Goal: Task Accomplishment & Management: Manage account settings

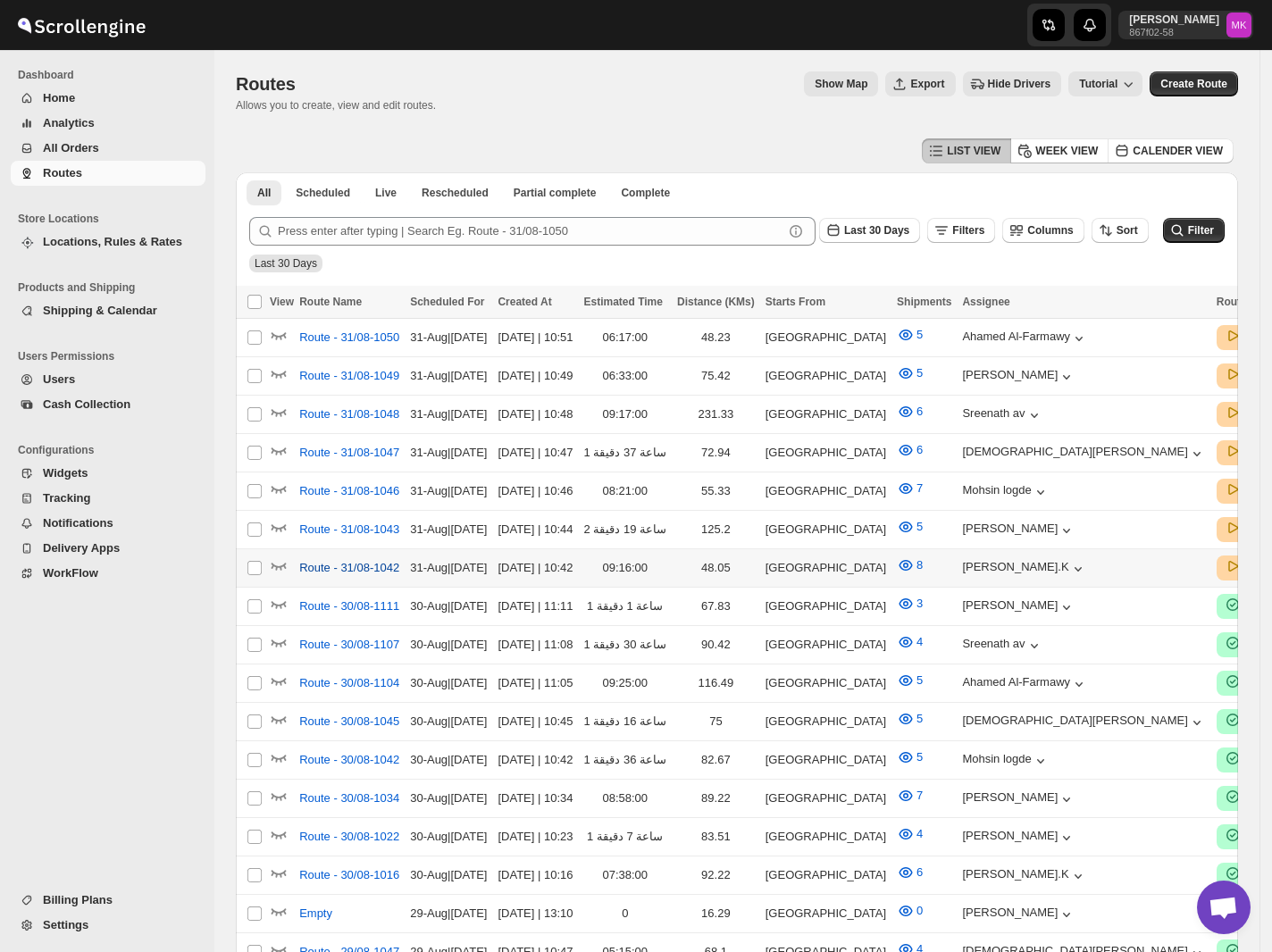
click at [335, 559] on span "Route - 31/08-1042" at bounding box center [349, 568] width 100 height 18
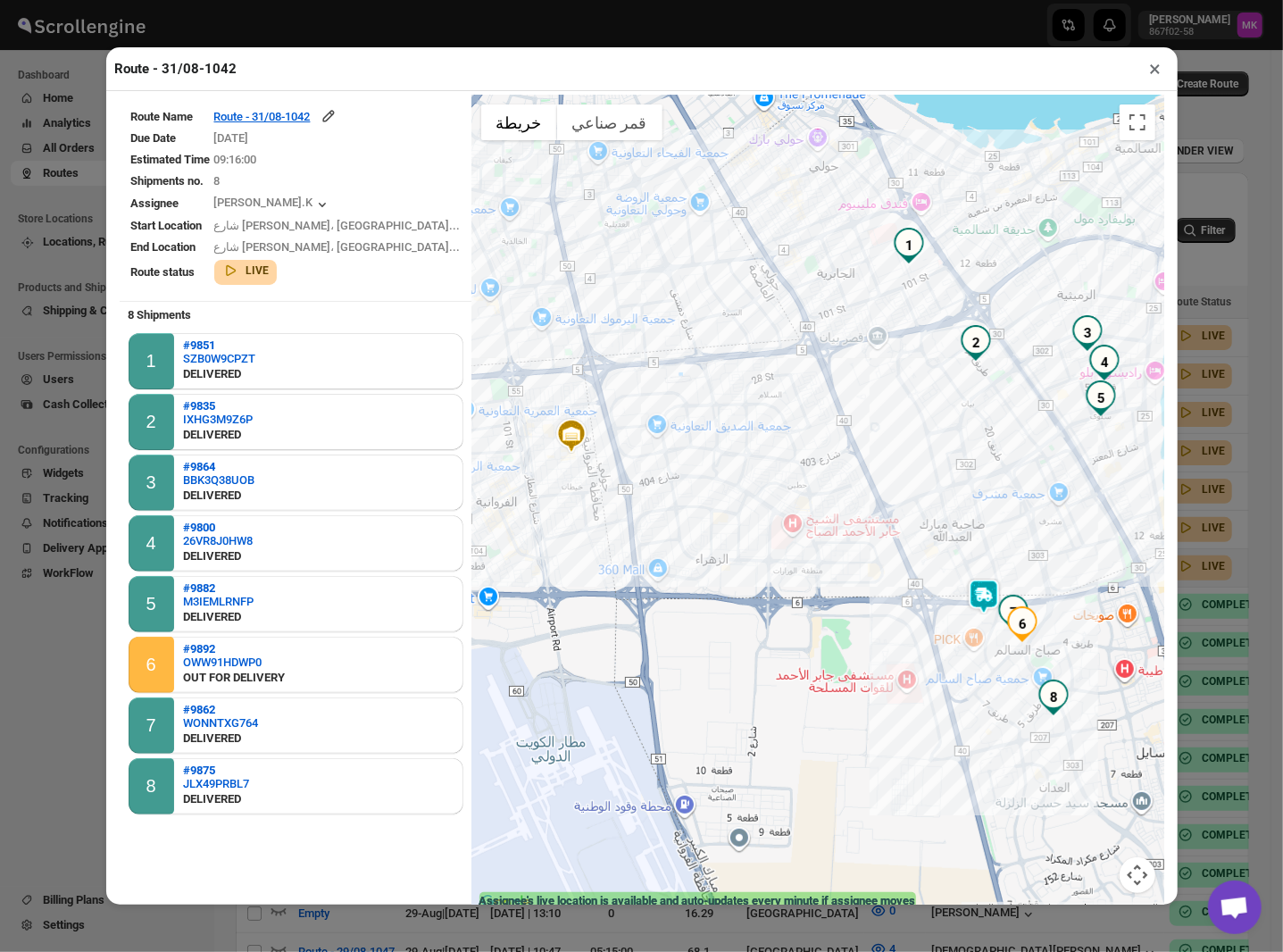
click at [1151, 69] on button "×" at bounding box center [1155, 68] width 26 height 25
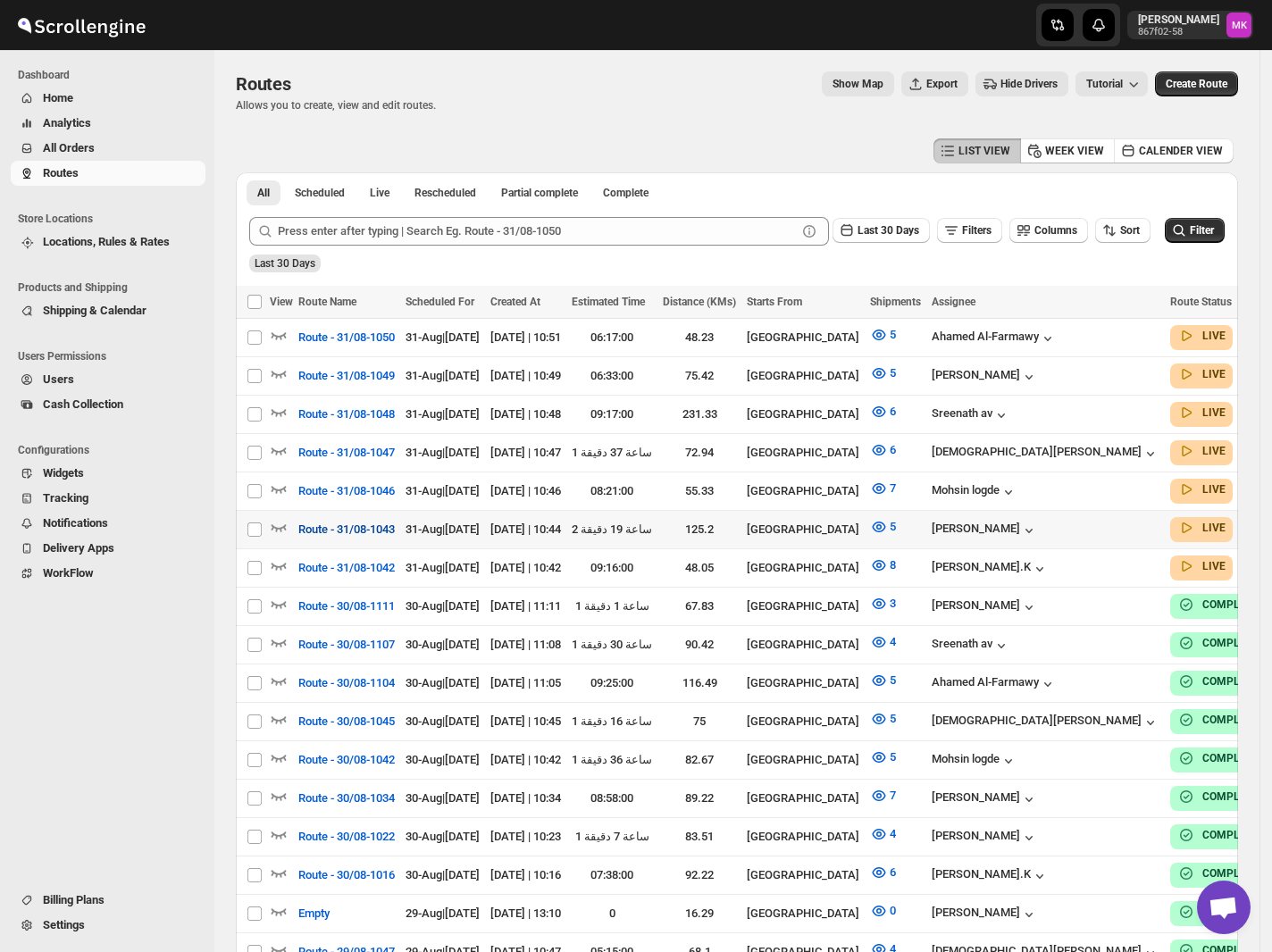
click at [358, 532] on button "Route - 31/08-1043" at bounding box center [346, 528] width 118 height 28
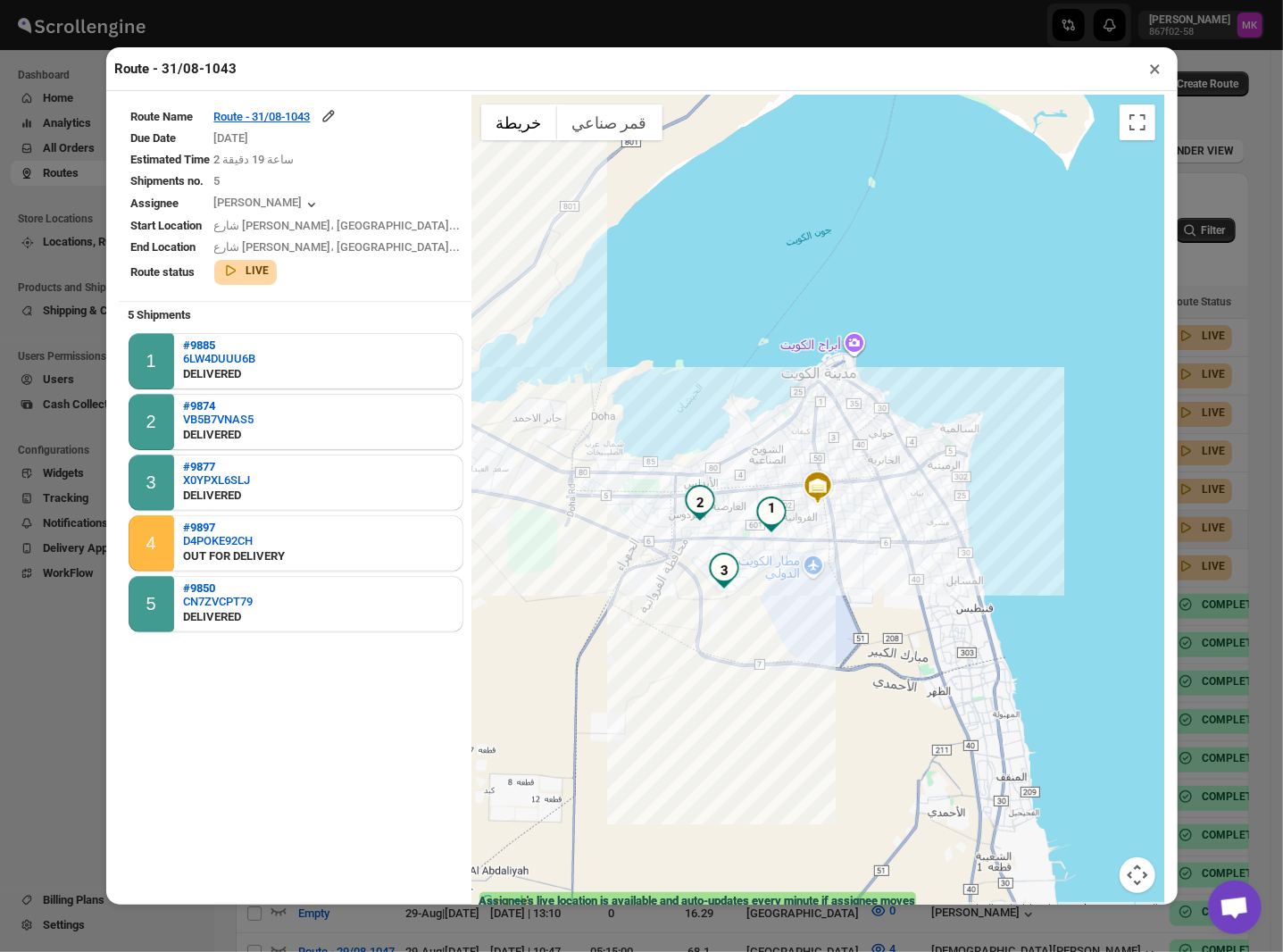
click at [1151, 79] on button "×" at bounding box center [1155, 68] width 26 height 25
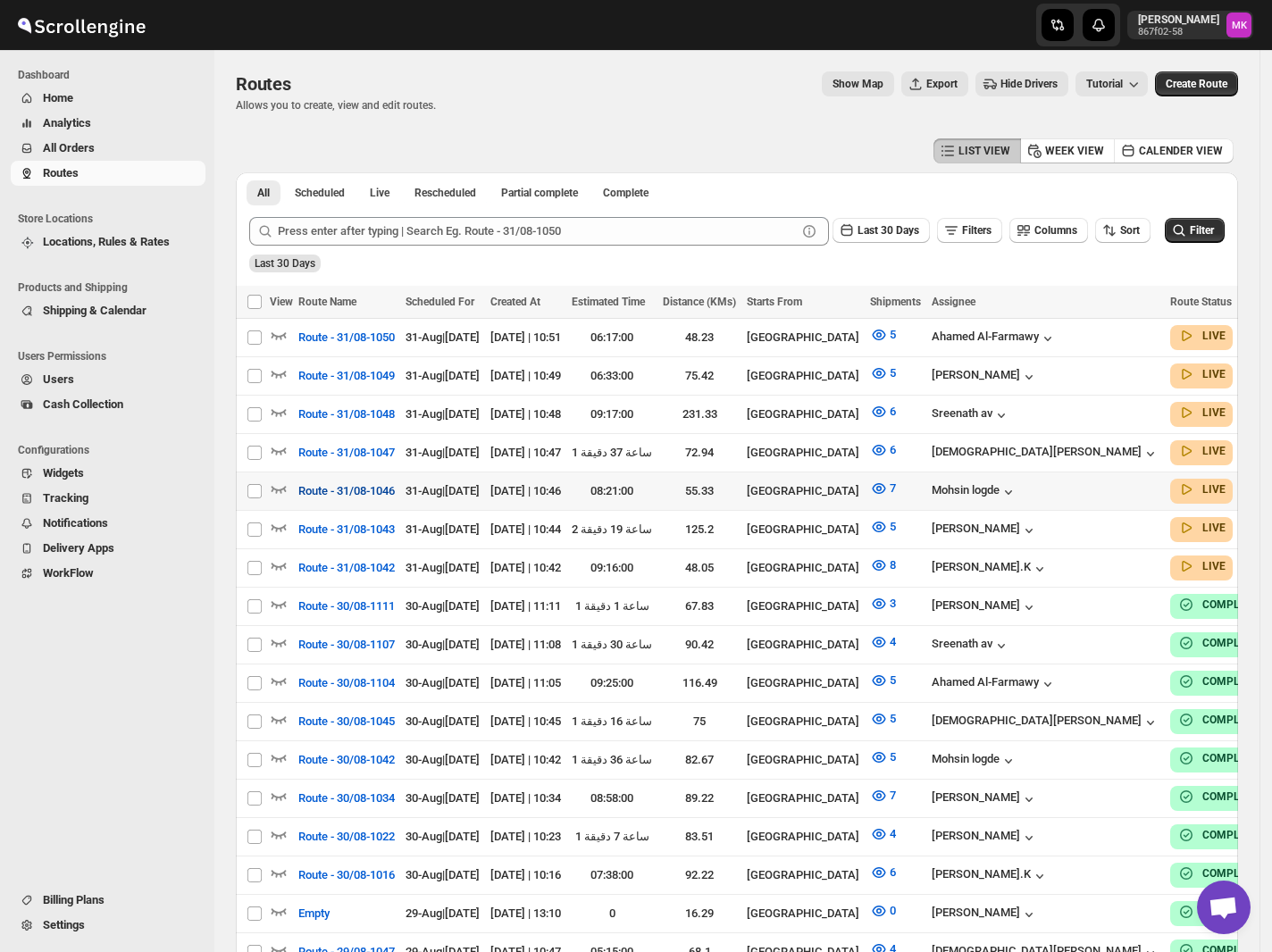
click at [381, 489] on span "Route - 31/08-1046" at bounding box center [346, 491] width 96 height 18
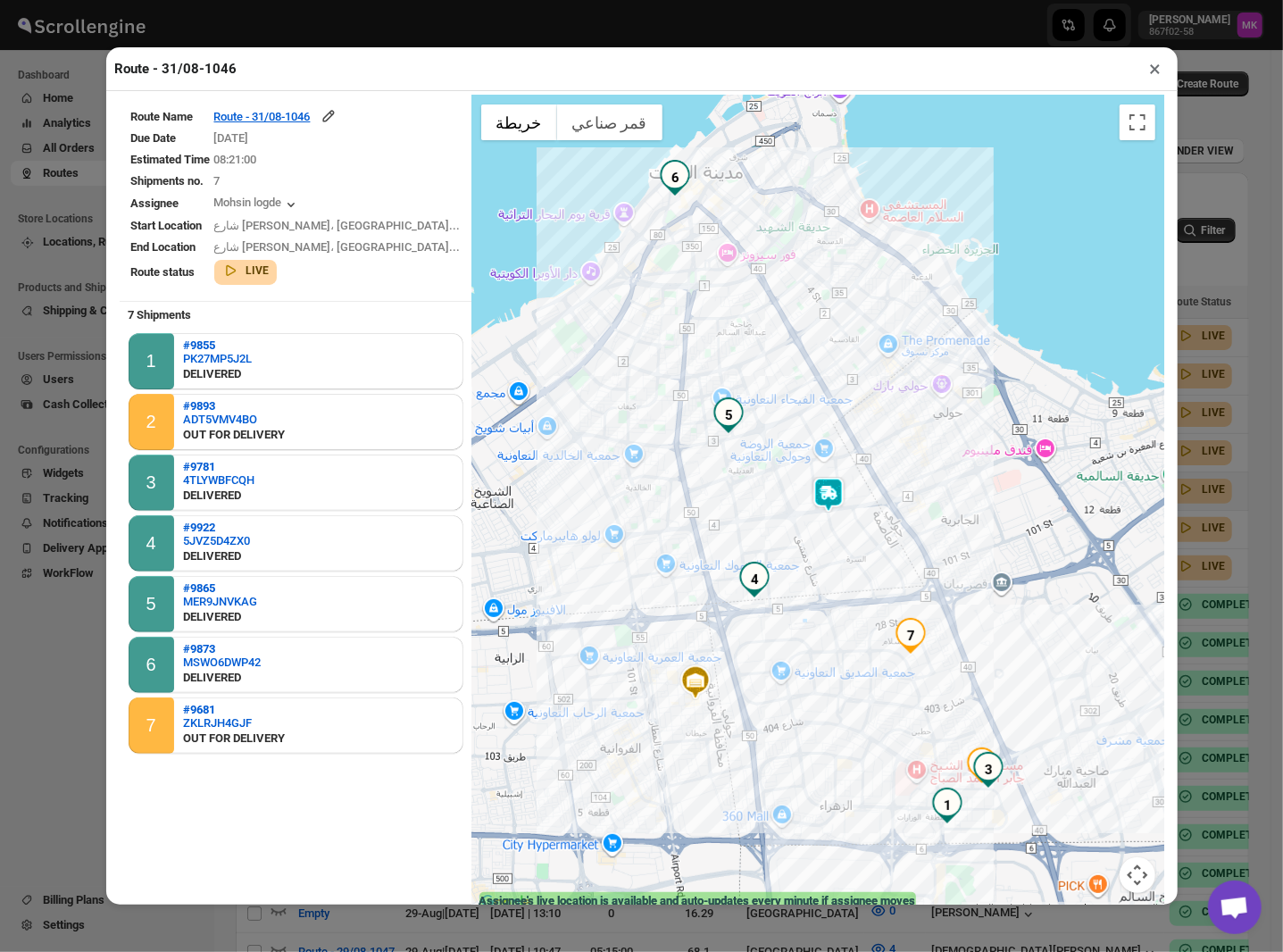
click at [1161, 75] on button "×" at bounding box center [1155, 68] width 26 height 25
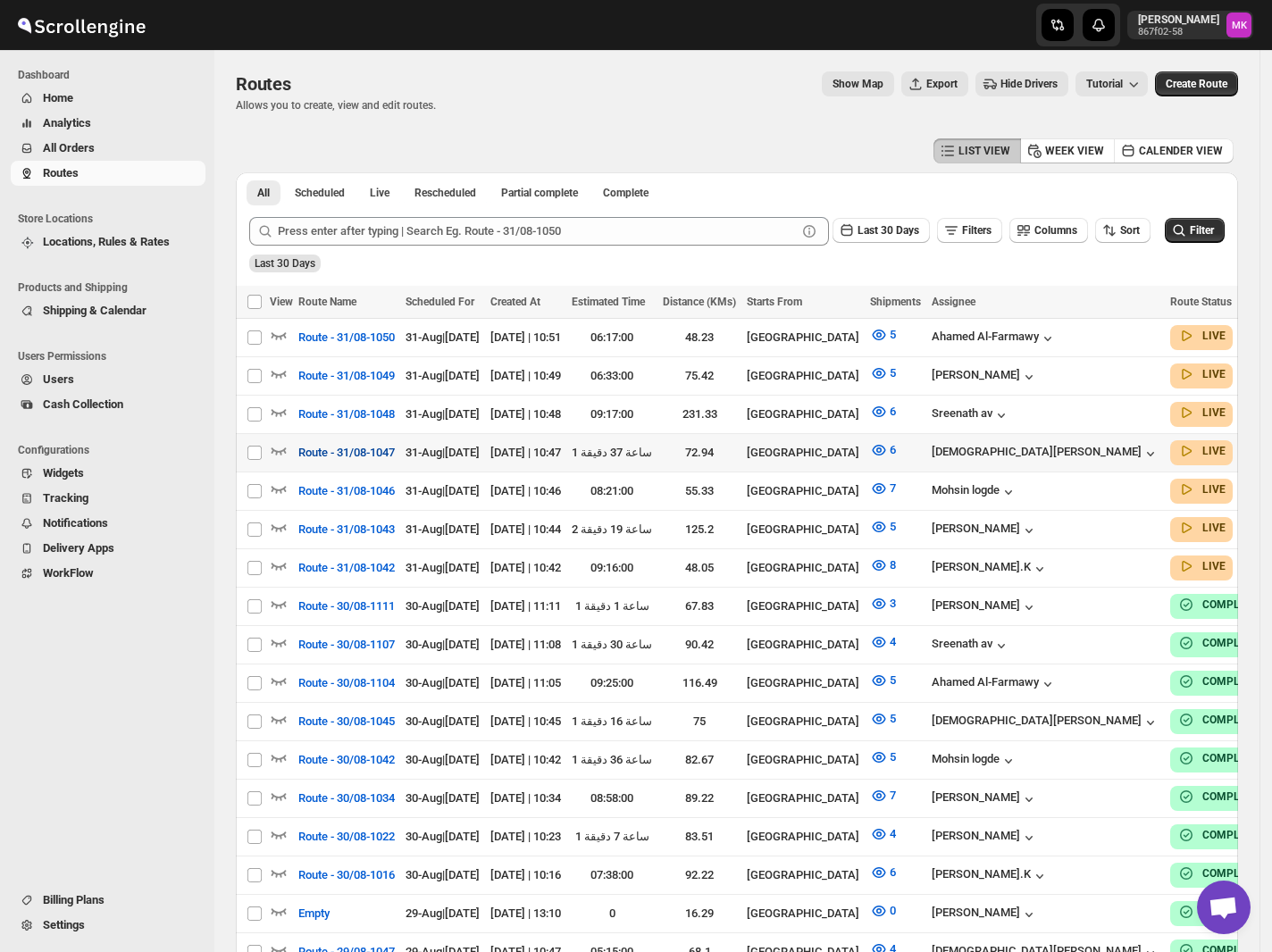
click at [368, 454] on span "Route - 31/08-1047" at bounding box center [346, 453] width 96 height 18
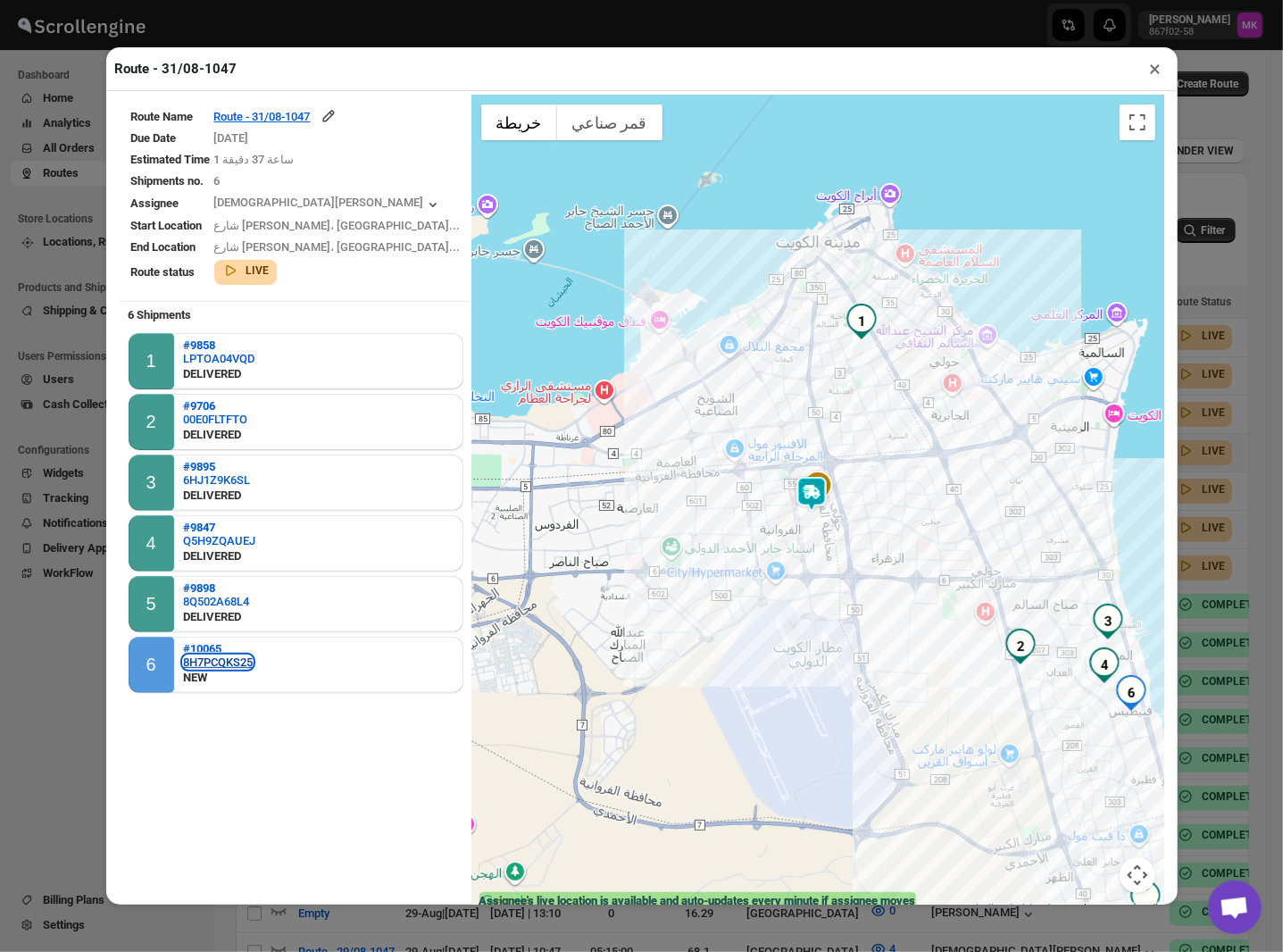
click at [202, 661] on div "8H7PCQKS25" at bounding box center [218, 662] width 70 height 14
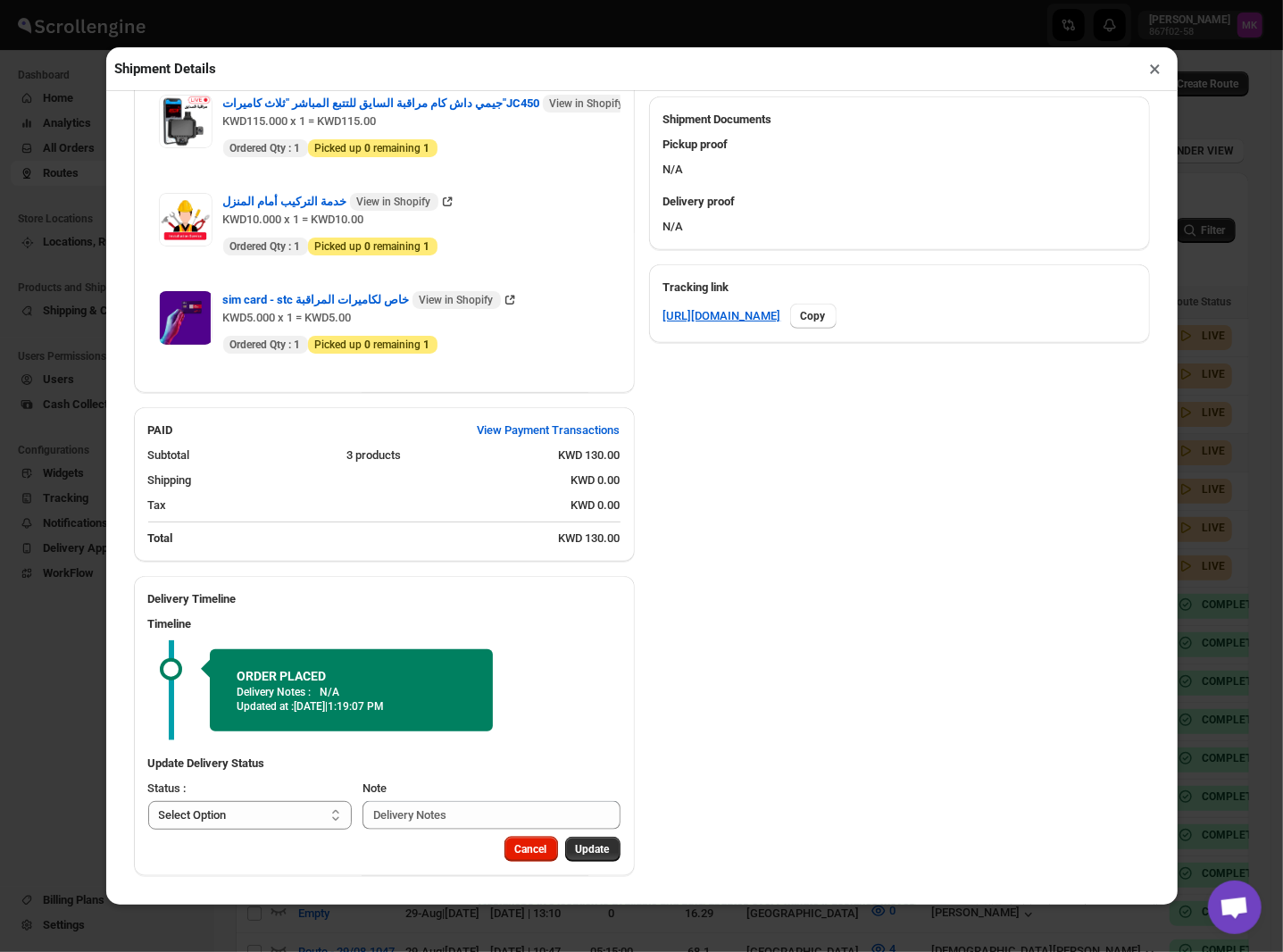
scroll to position [779, 0]
click at [224, 830] on div "Update Delivery Status Status : Select Option PICKED UP DELIVERED CANCELLED Sel…" at bounding box center [385, 791] width 501 height 89
click at [244, 820] on select "Select Option PICKED UP DELIVERED CANCELLED" at bounding box center [250, 815] width 205 height 28
select select "PICKED_UP"
click at [148, 801] on select "Select Option PICKED UP DELIVERED CANCELLED" at bounding box center [250, 815] width 205 height 28
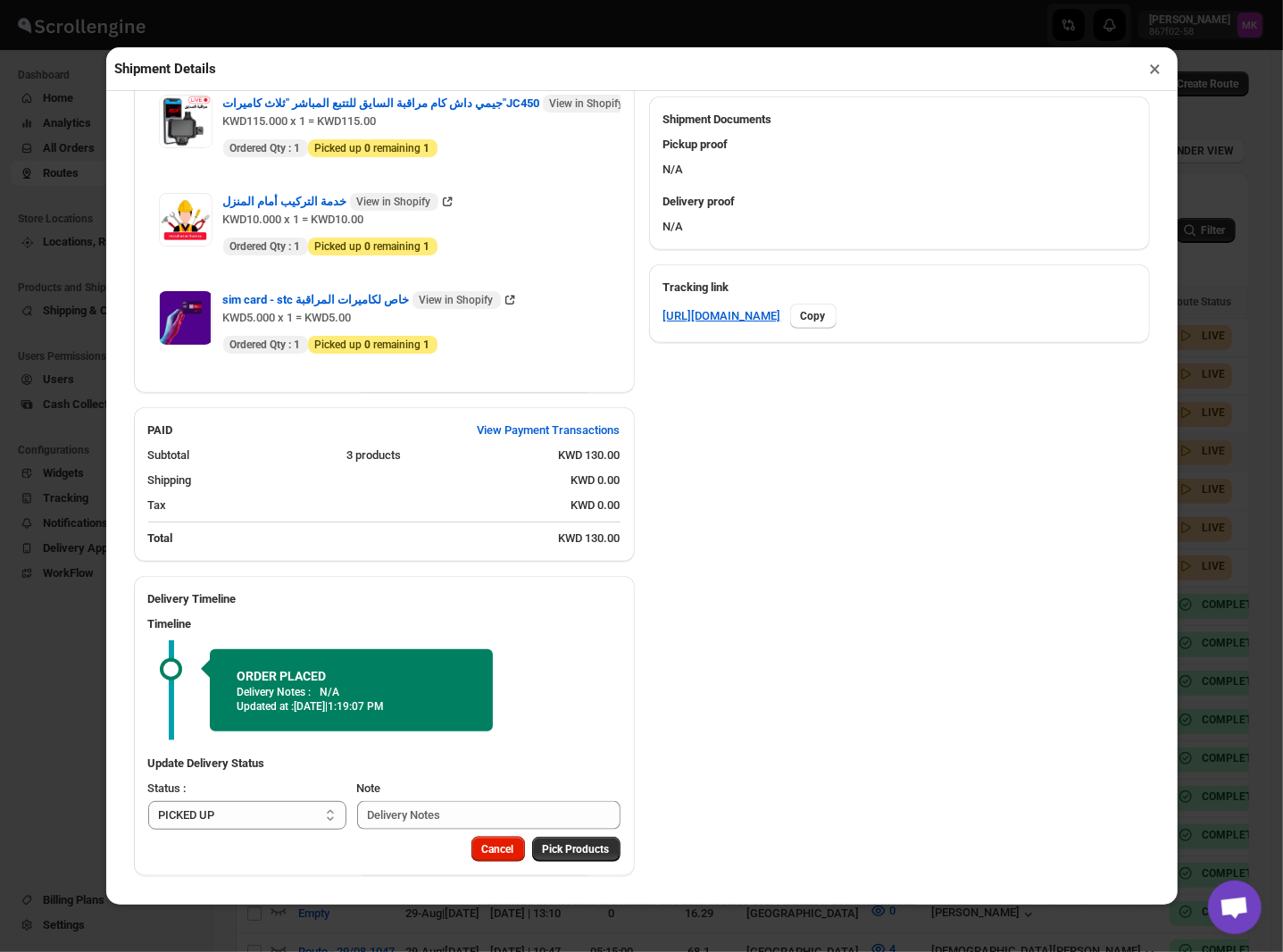
click at [591, 866] on div "Cancel Pick Products" at bounding box center [385, 856] width 501 height 39
click at [587, 864] on div "Cancel Pick Products" at bounding box center [385, 856] width 501 height 39
click at [574, 851] on span "Pick Products" at bounding box center [577, 849] width 67 height 15
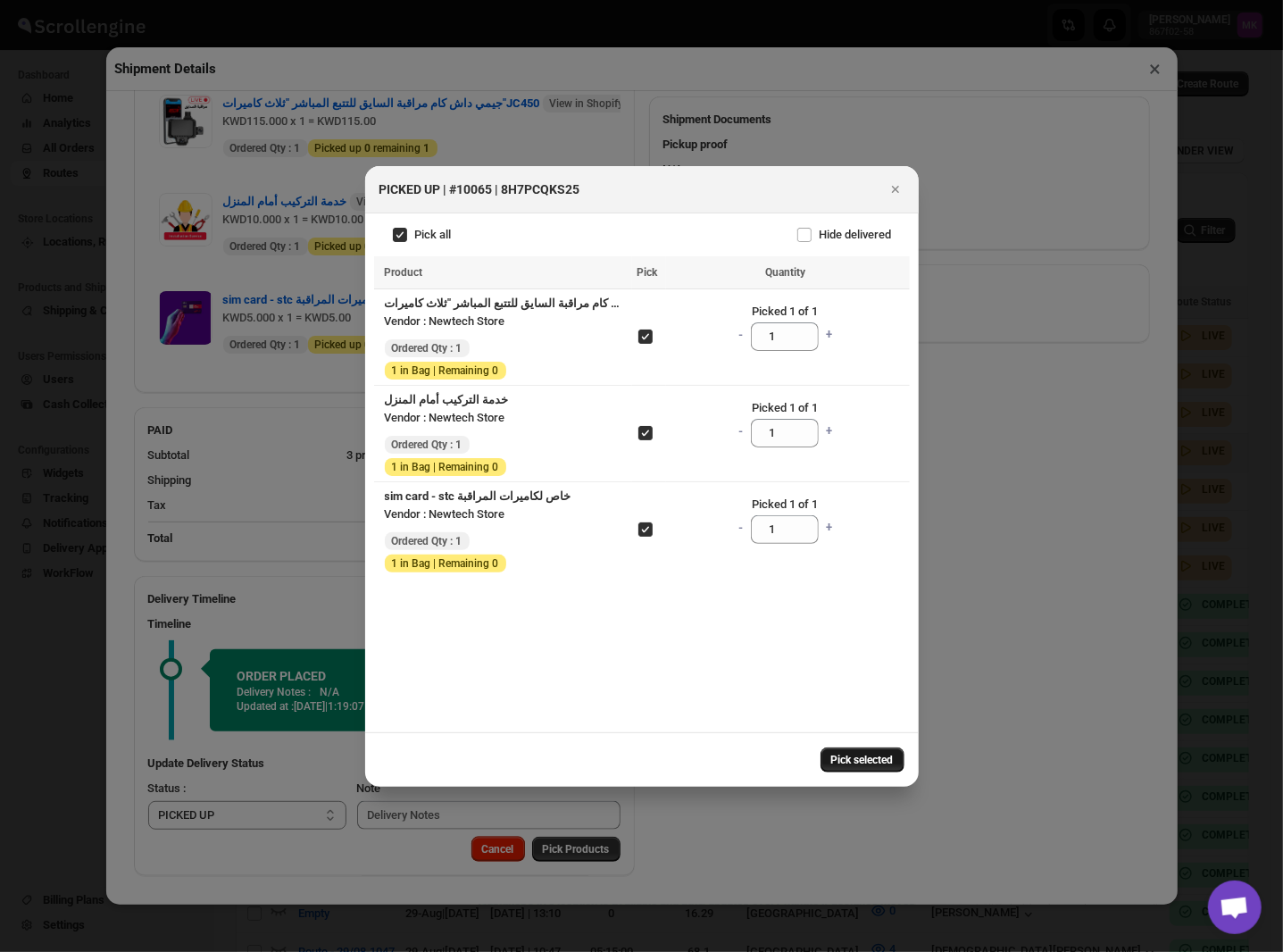
click at [842, 764] on span "Pick selected" at bounding box center [863, 760] width 63 height 15
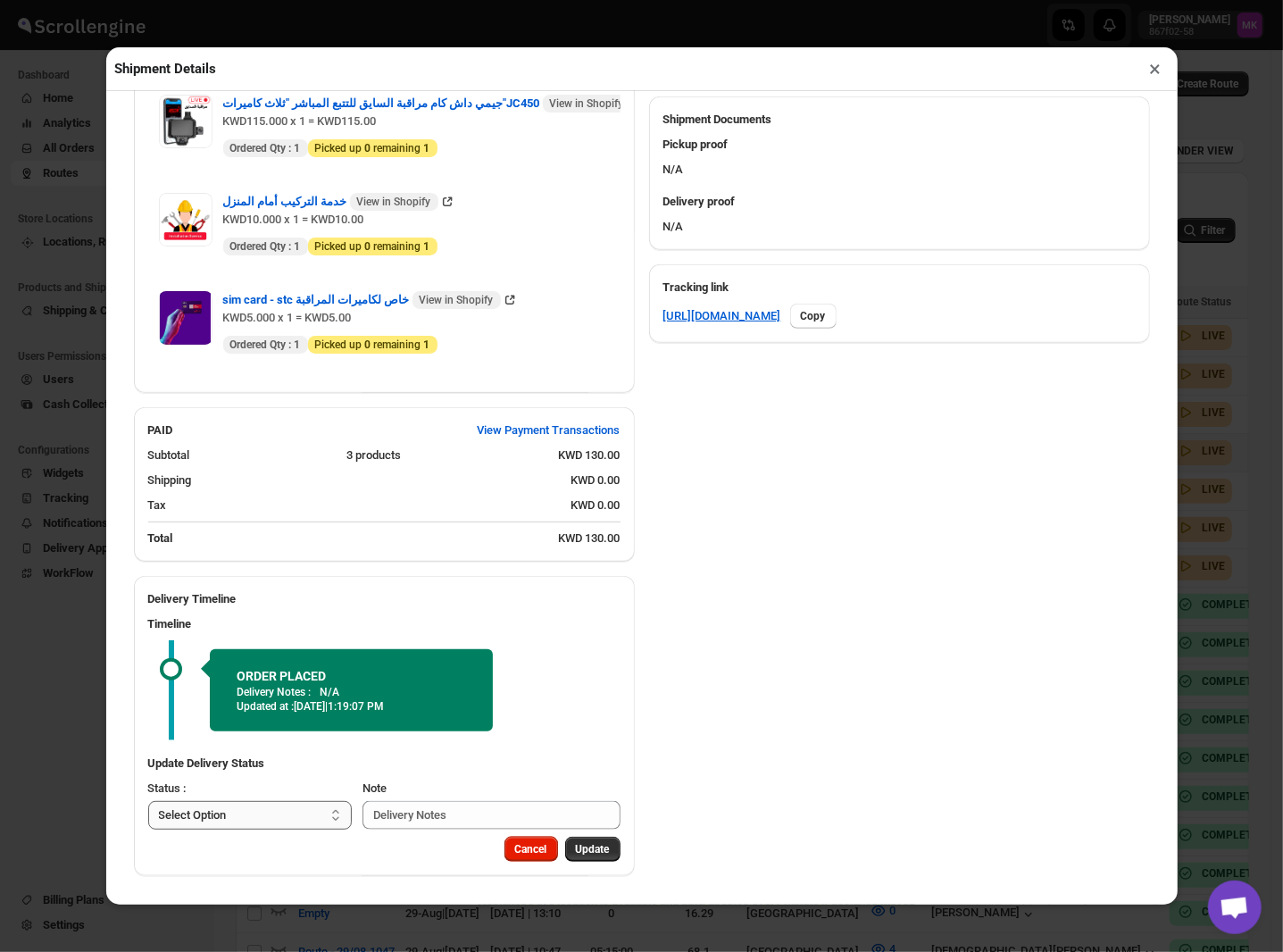
scroll to position [723, 0]
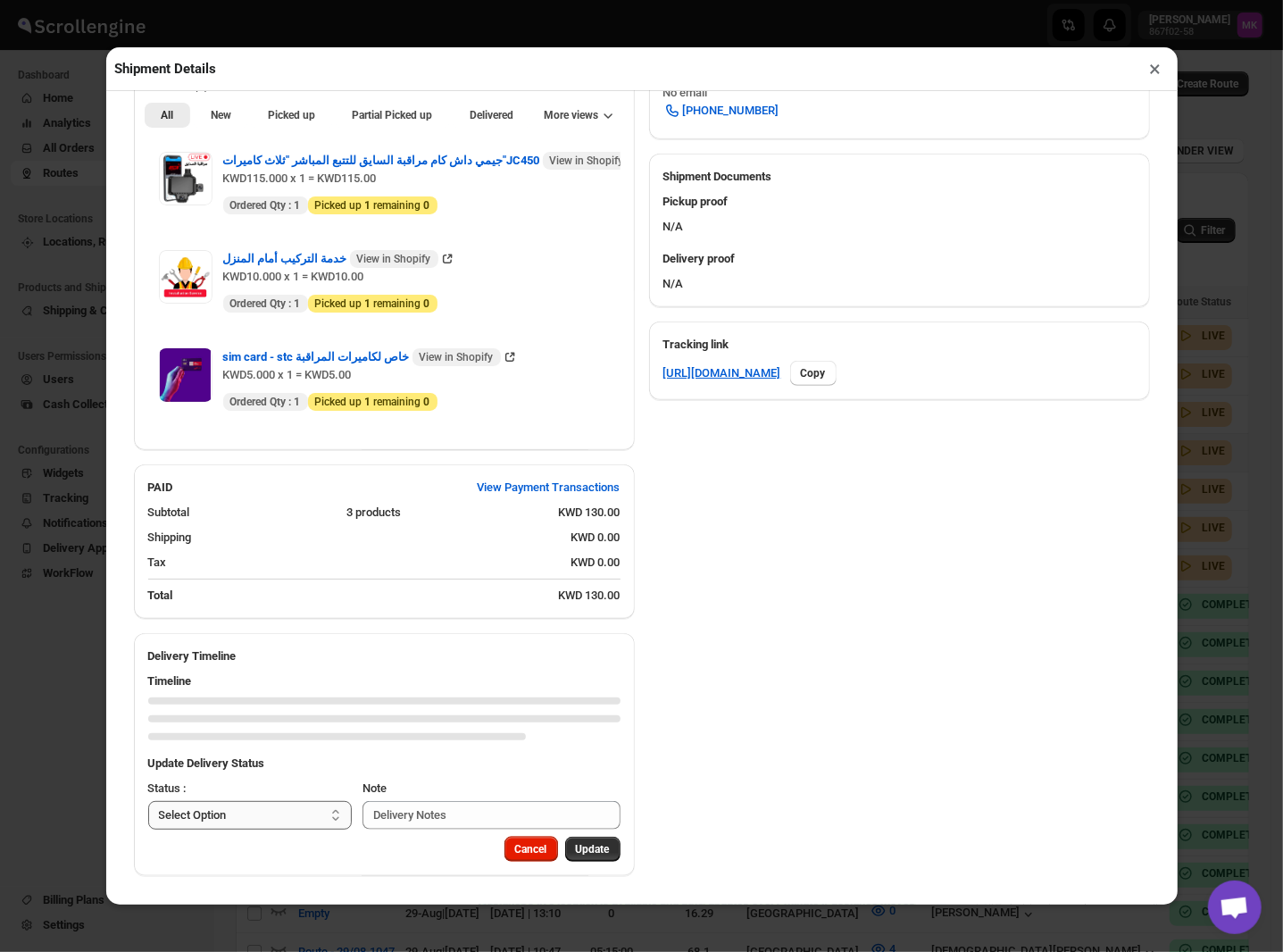
click at [298, 805] on select "Select Option PICKED UP DELIVERED CANCELLED" at bounding box center [250, 815] width 205 height 28
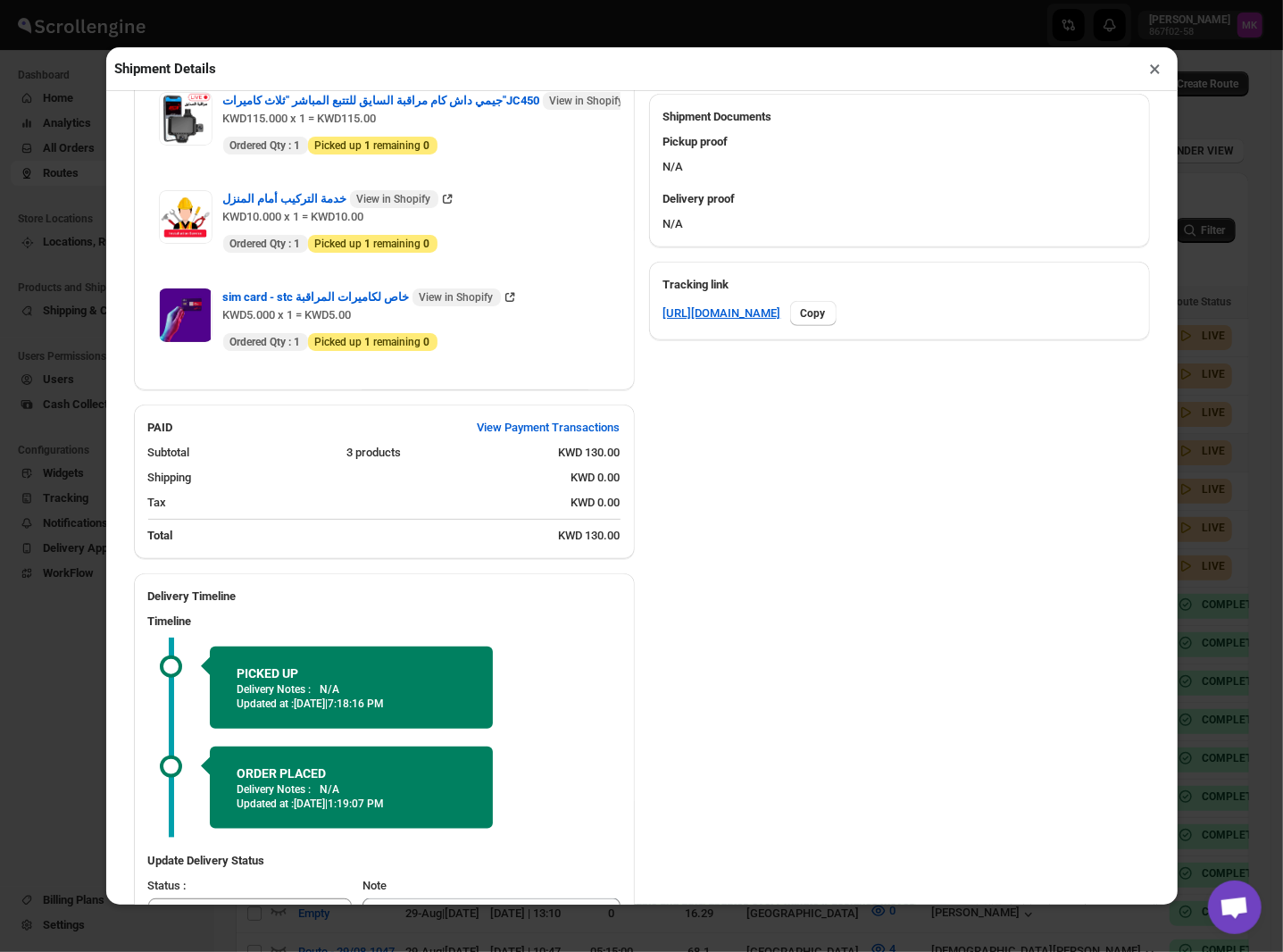
scroll to position [879, 0]
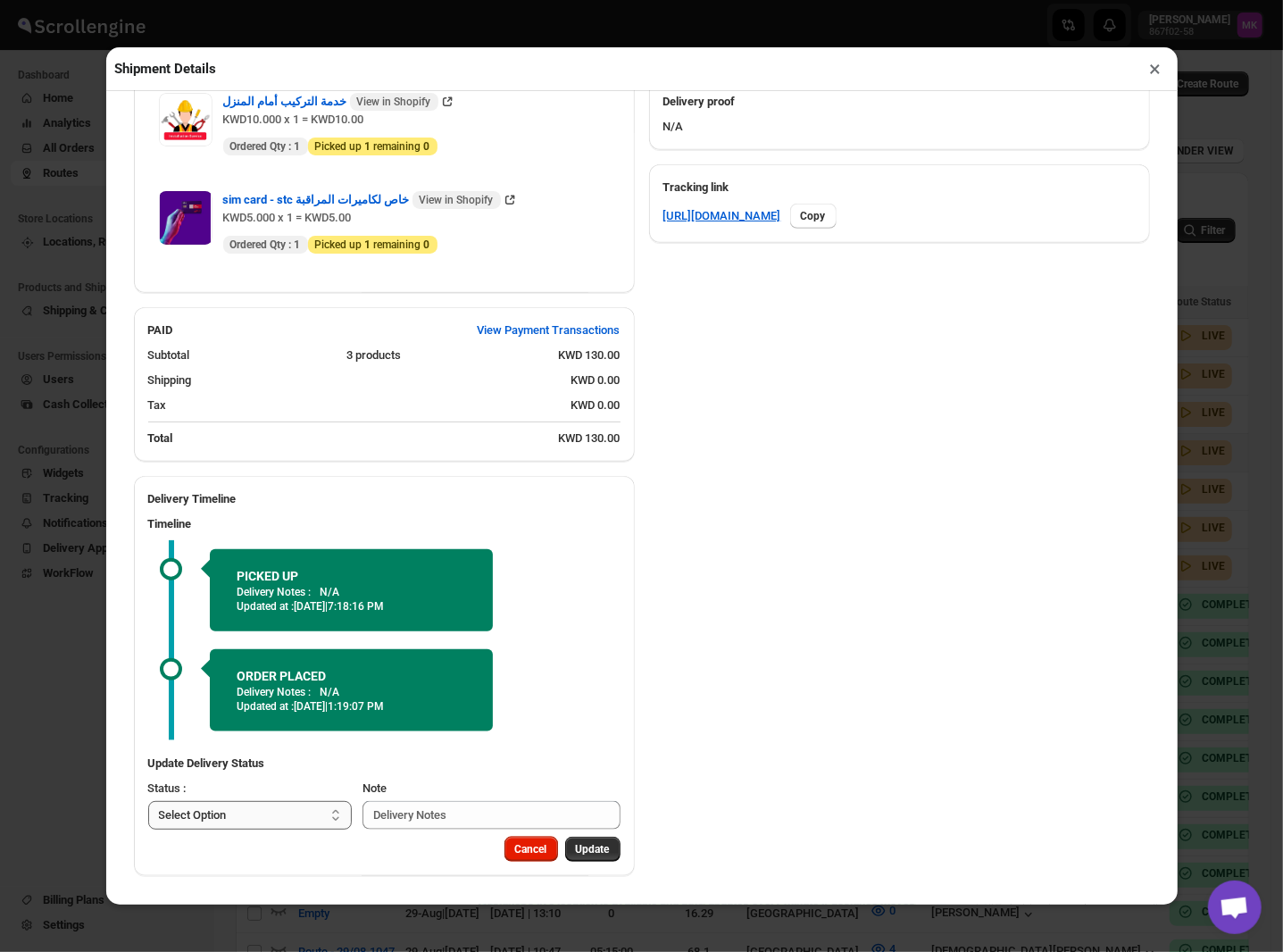
click at [243, 805] on select "Select Option PICKED UP DELIVERED CANCELLED" at bounding box center [250, 815] width 205 height 28
click at [218, 814] on select "Select Option PICKED UP DELIVERED CANCELLED" at bounding box center [250, 815] width 205 height 28
select select "DELIVERED"
click at [148, 801] on select "Select Option PICKED UP DELIVERED CANCELLED" at bounding box center [250, 815] width 205 height 28
click at [563, 847] on span "Pick Products" at bounding box center [577, 849] width 67 height 15
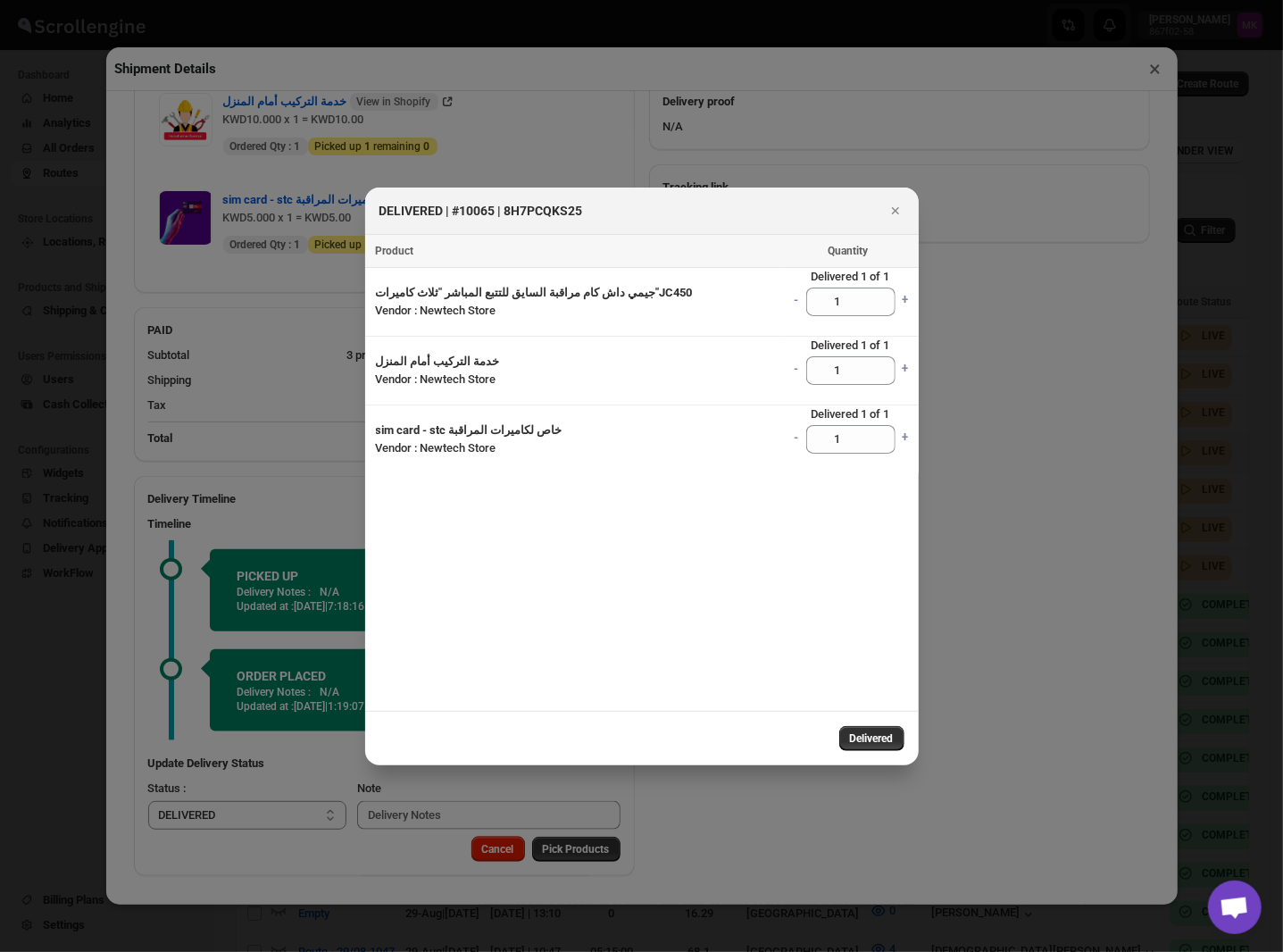
click at [858, 761] on div "Delivered" at bounding box center [642, 738] width 554 height 55
click at [868, 757] on div "Delivered" at bounding box center [642, 738] width 554 height 55
click at [868, 747] on button "Delivered" at bounding box center [872, 737] width 65 height 25
select select
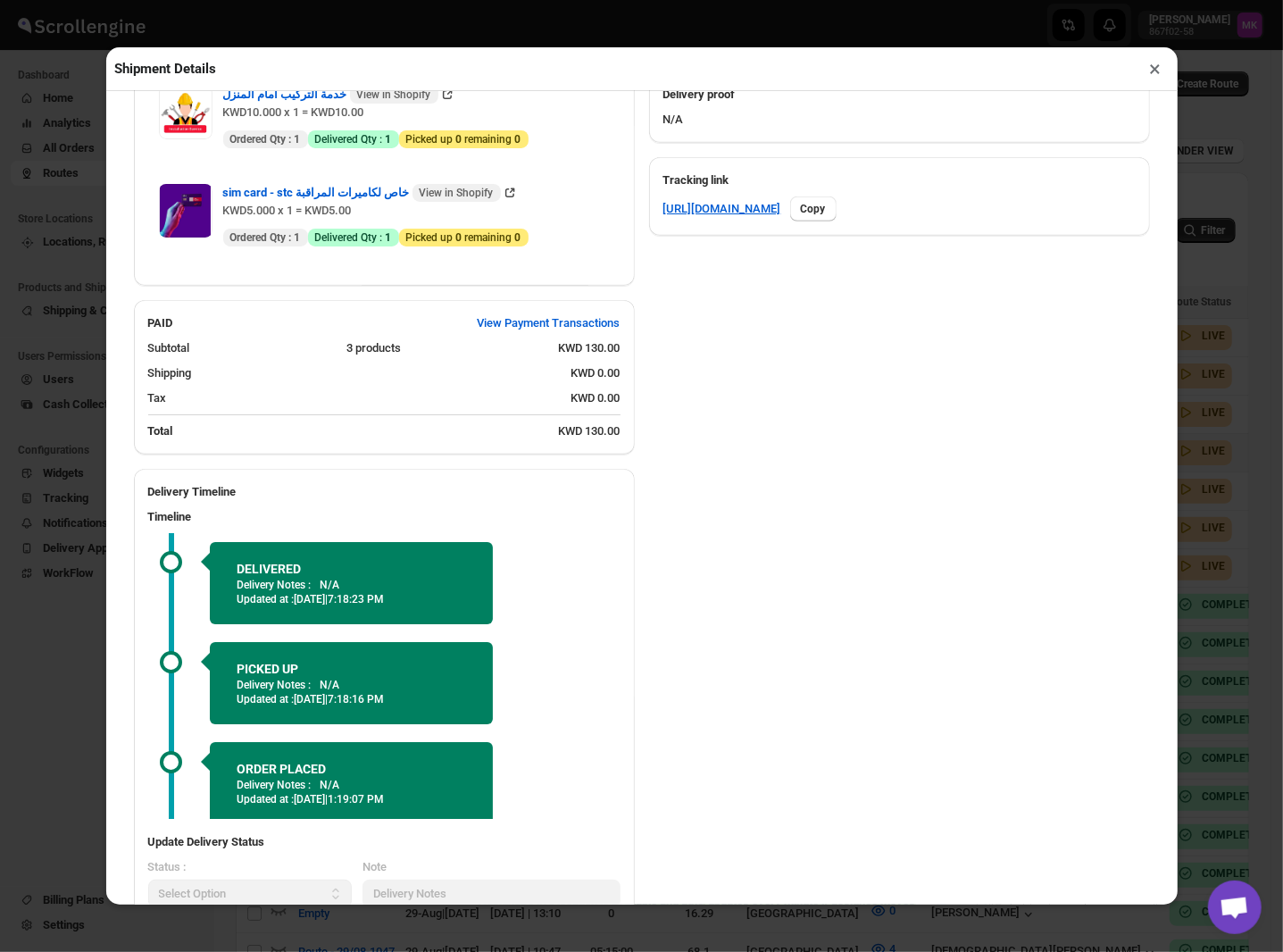
click at [1164, 76] on button "×" at bounding box center [1155, 68] width 26 height 25
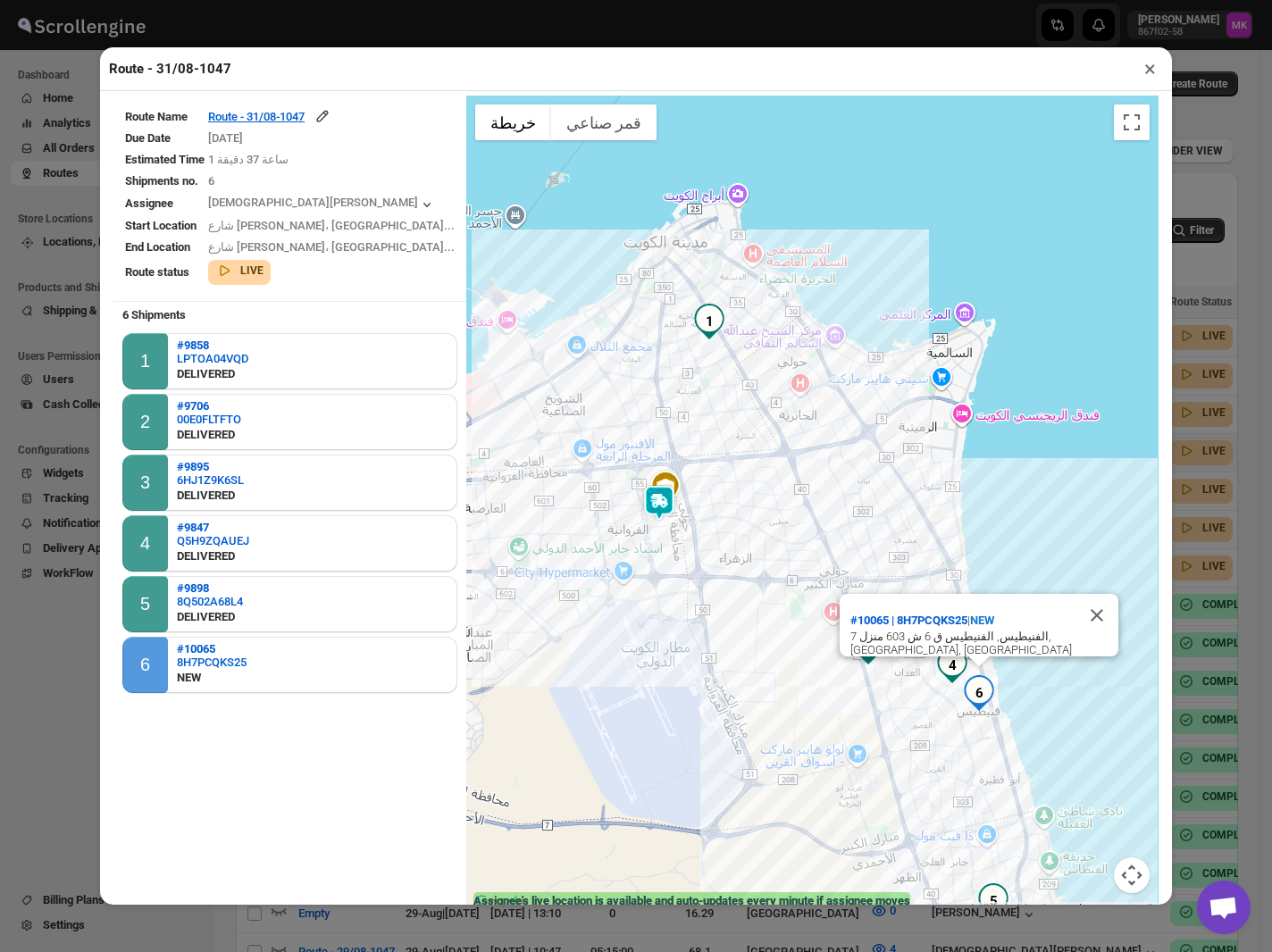
click at [1150, 63] on button "×" at bounding box center [1149, 68] width 25 height 25
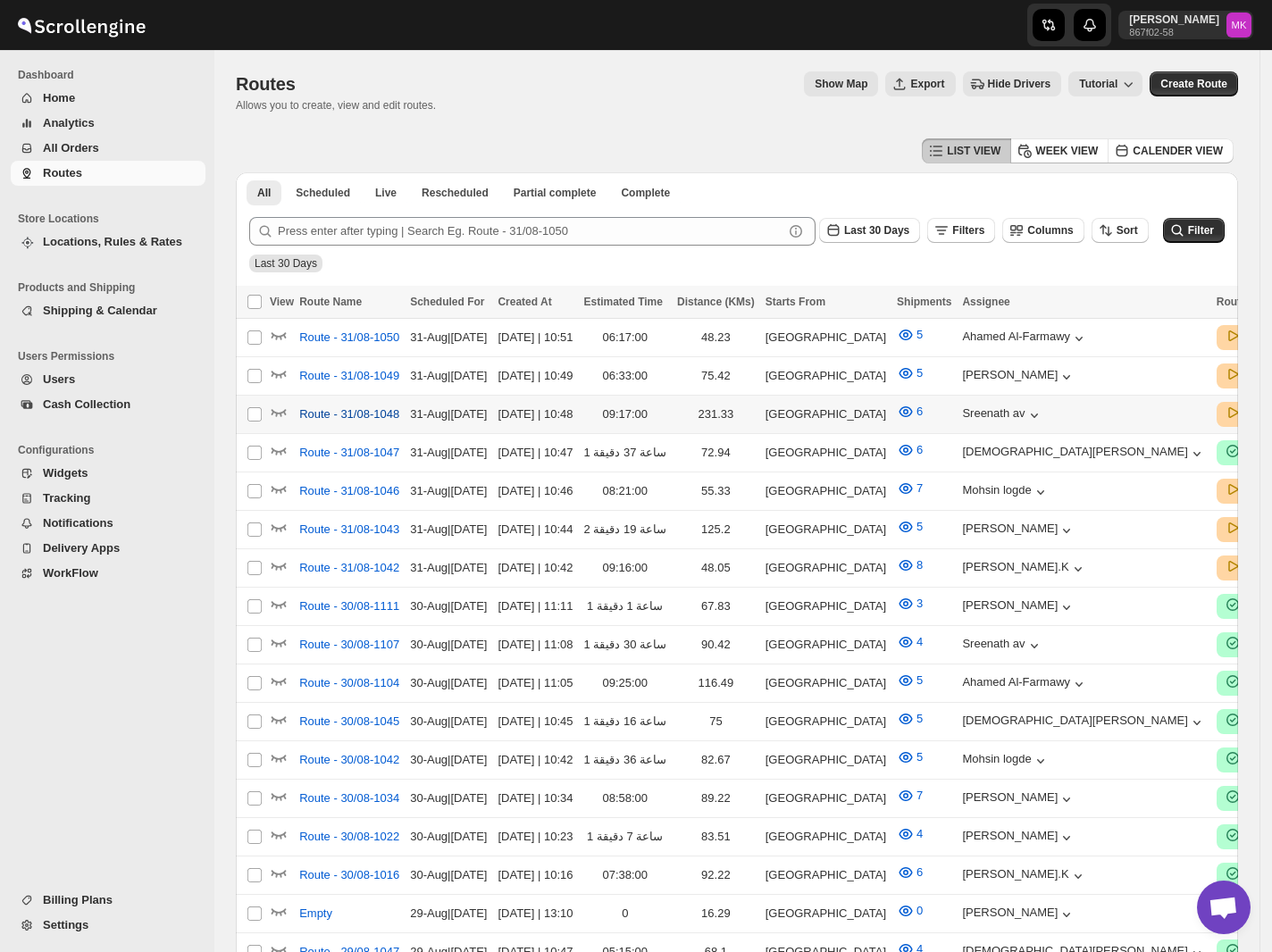
click at [343, 411] on span "Route - 31/08-1048" at bounding box center [349, 414] width 100 height 18
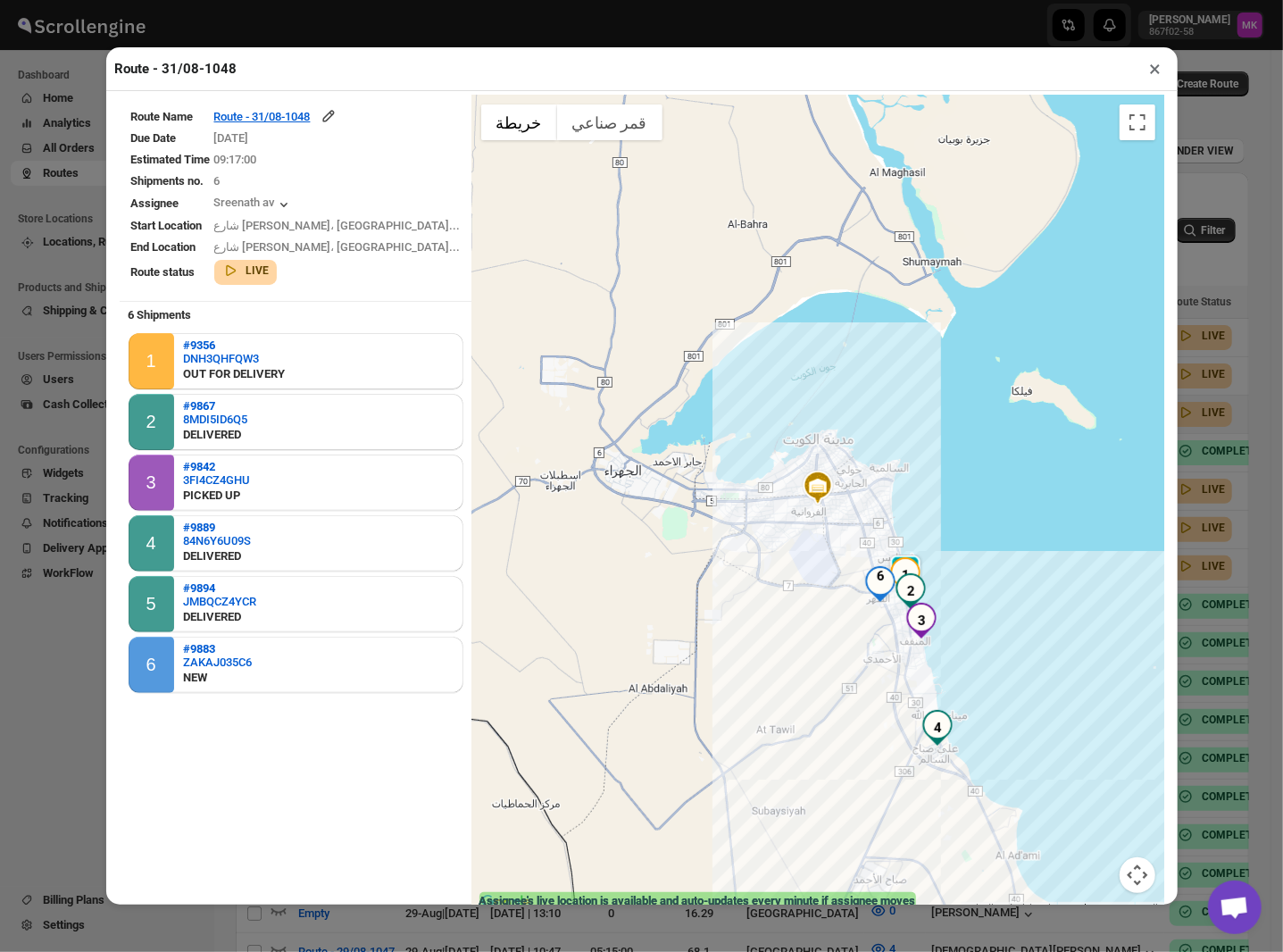
click at [1155, 70] on button "×" at bounding box center [1155, 68] width 26 height 25
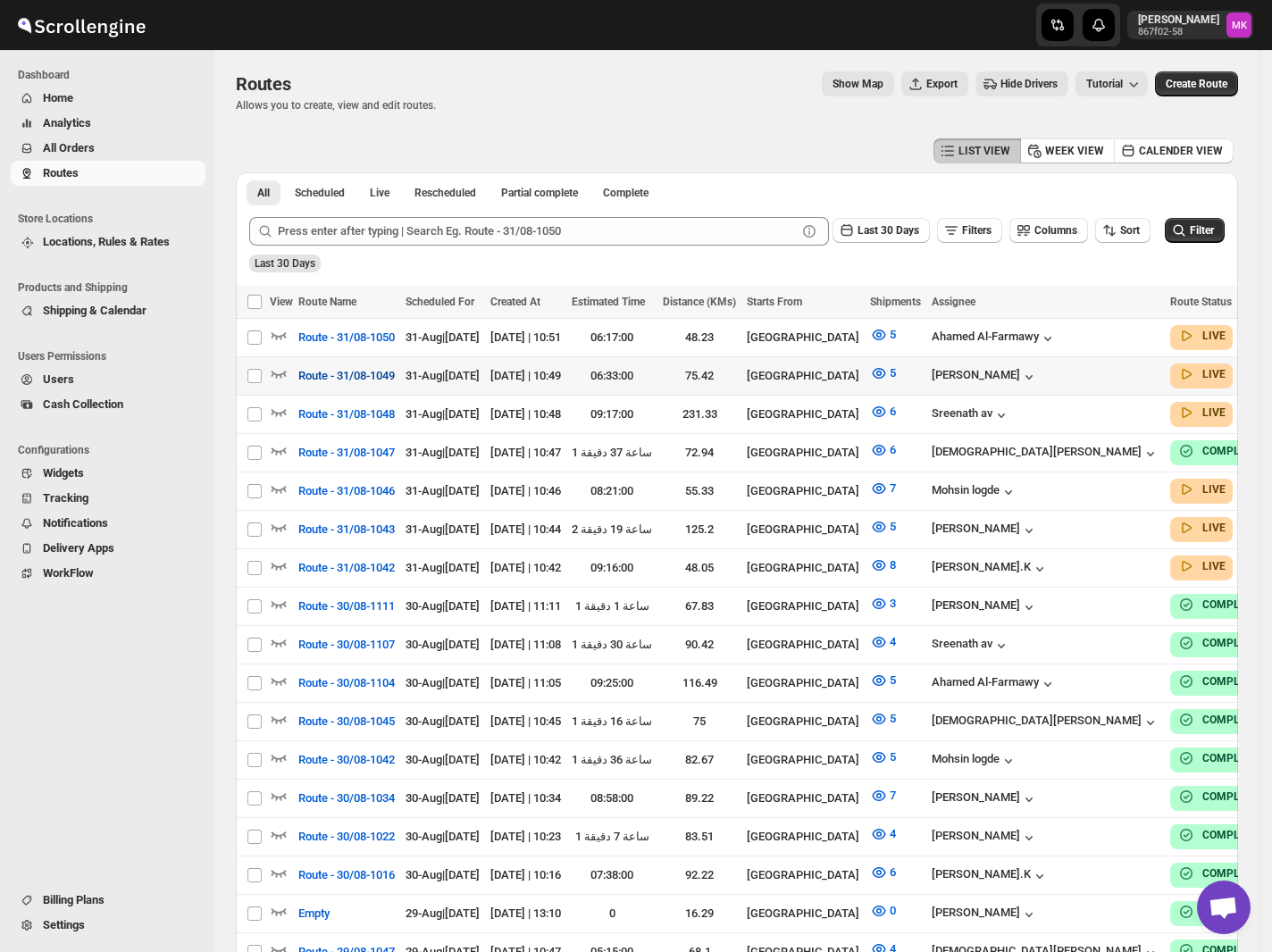
click at [309, 373] on span "Route - 31/08-1049" at bounding box center [346, 376] width 96 height 18
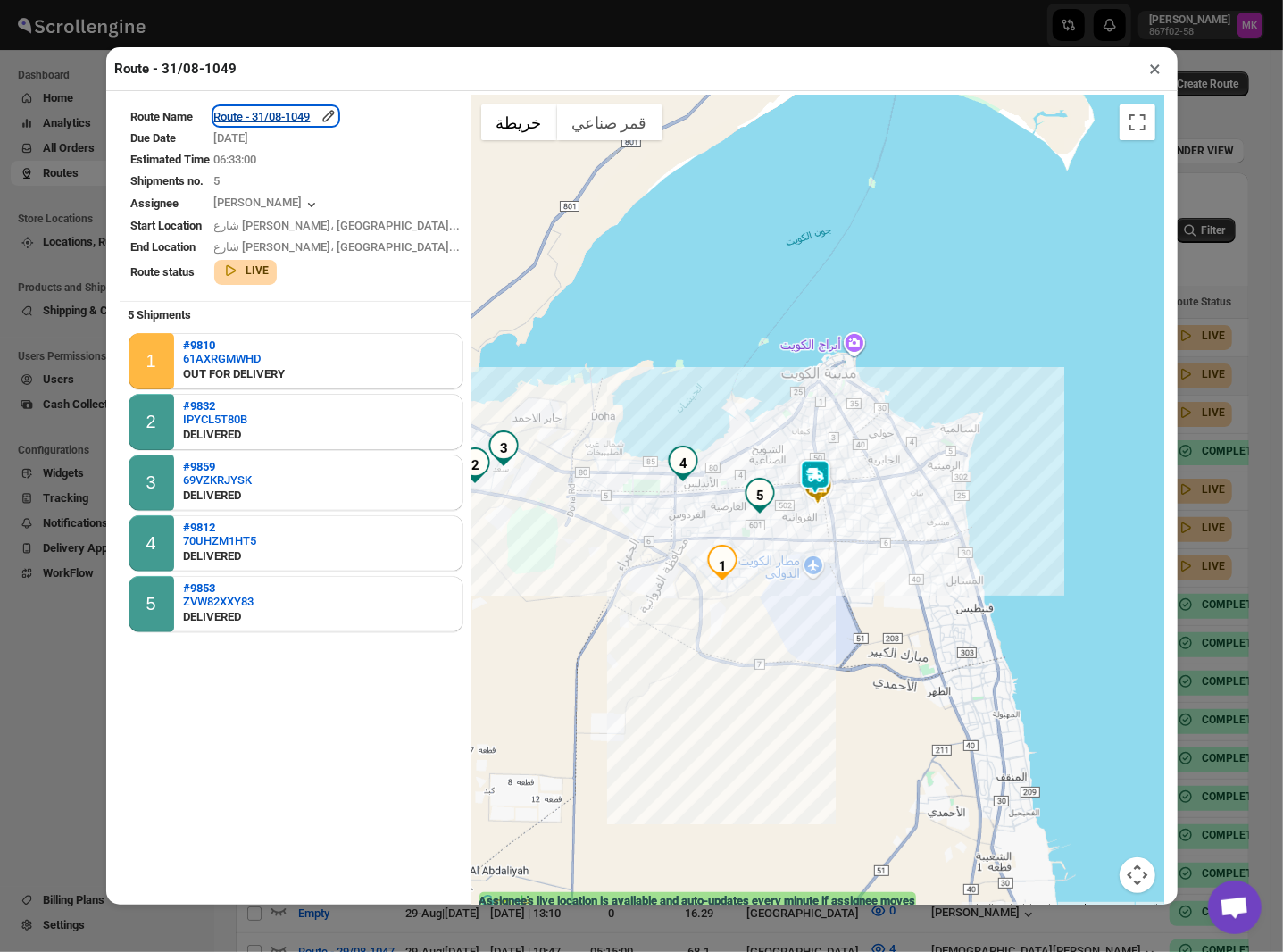
click at [302, 112] on div "Route - 31/08-1049" at bounding box center [277, 116] width 124 height 18
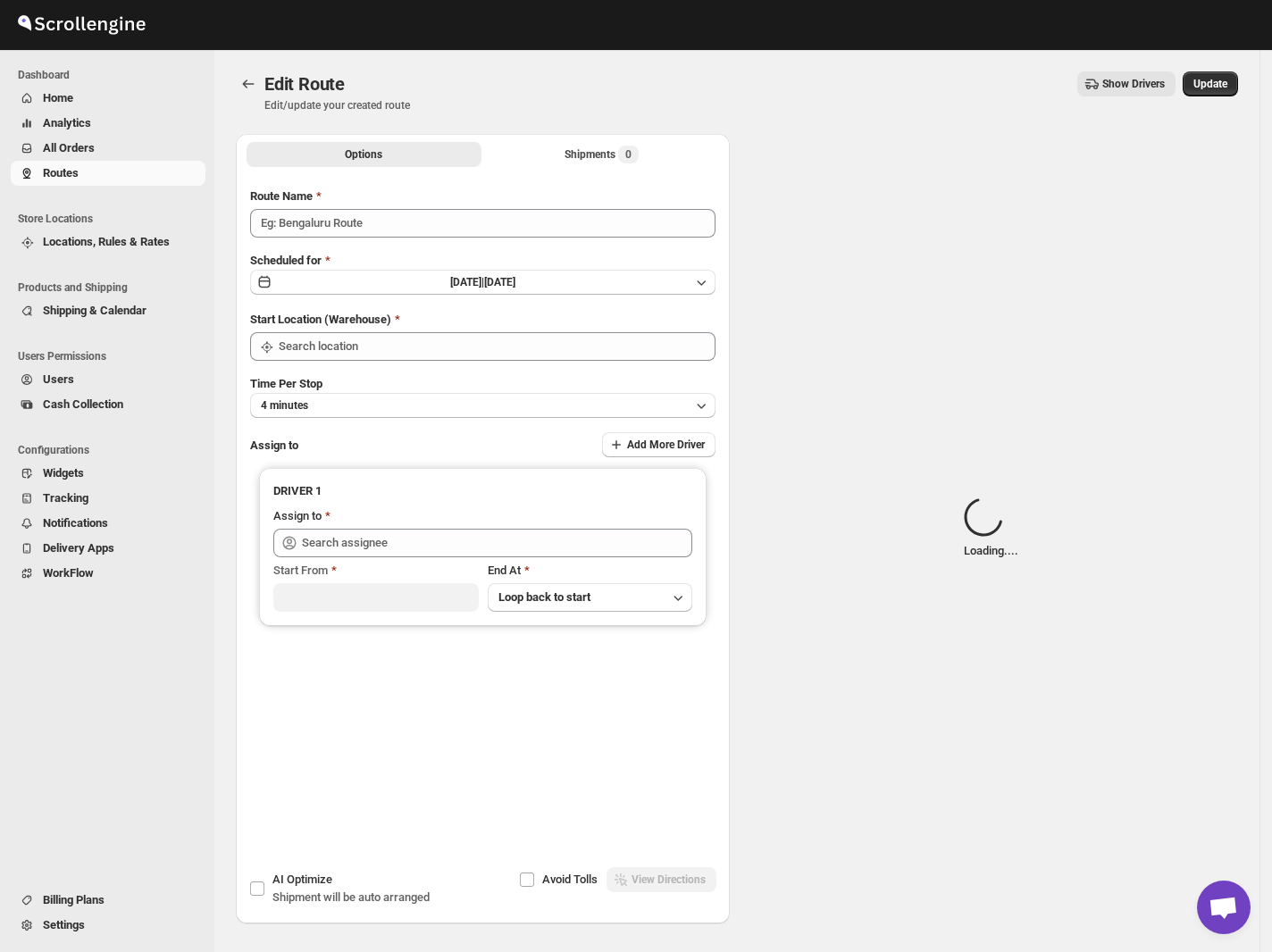
type input "Route - 31/08-1049"
click at [554, 161] on div "Shipments Loading..." at bounding box center [601, 154] width 115 height 18
type input "[GEOGRAPHIC_DATA]"
type input "[PERSON_NAME] ([EMAIL_ADDRESS][DOMAIN_NAME])"
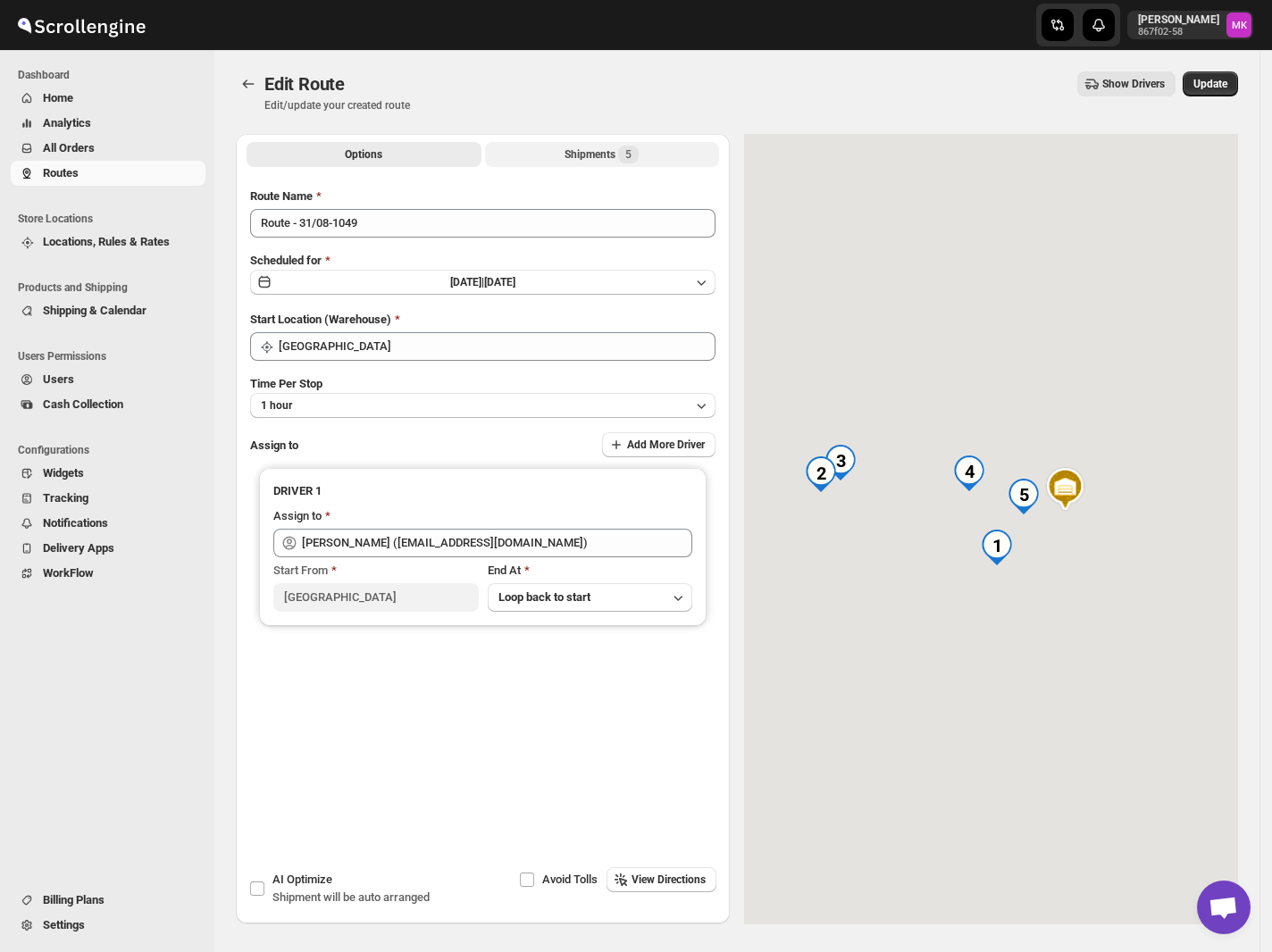
click at [591, 158] on div "Shipments 5" at bounding box center [601, 154] width 75 height 18
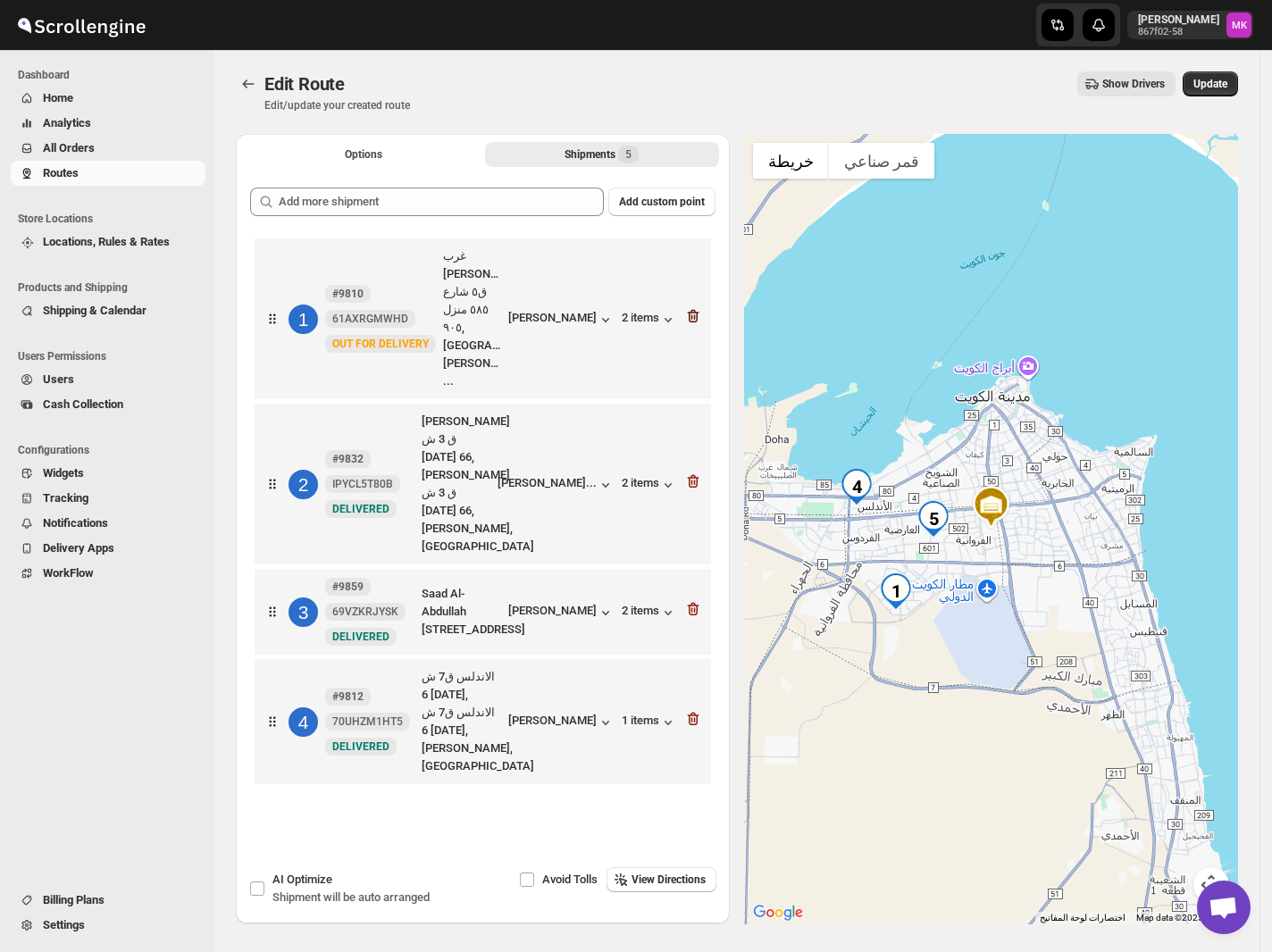
click at [700, 307] on icon "button" at bounding box center [692, 316] width 18 height 18
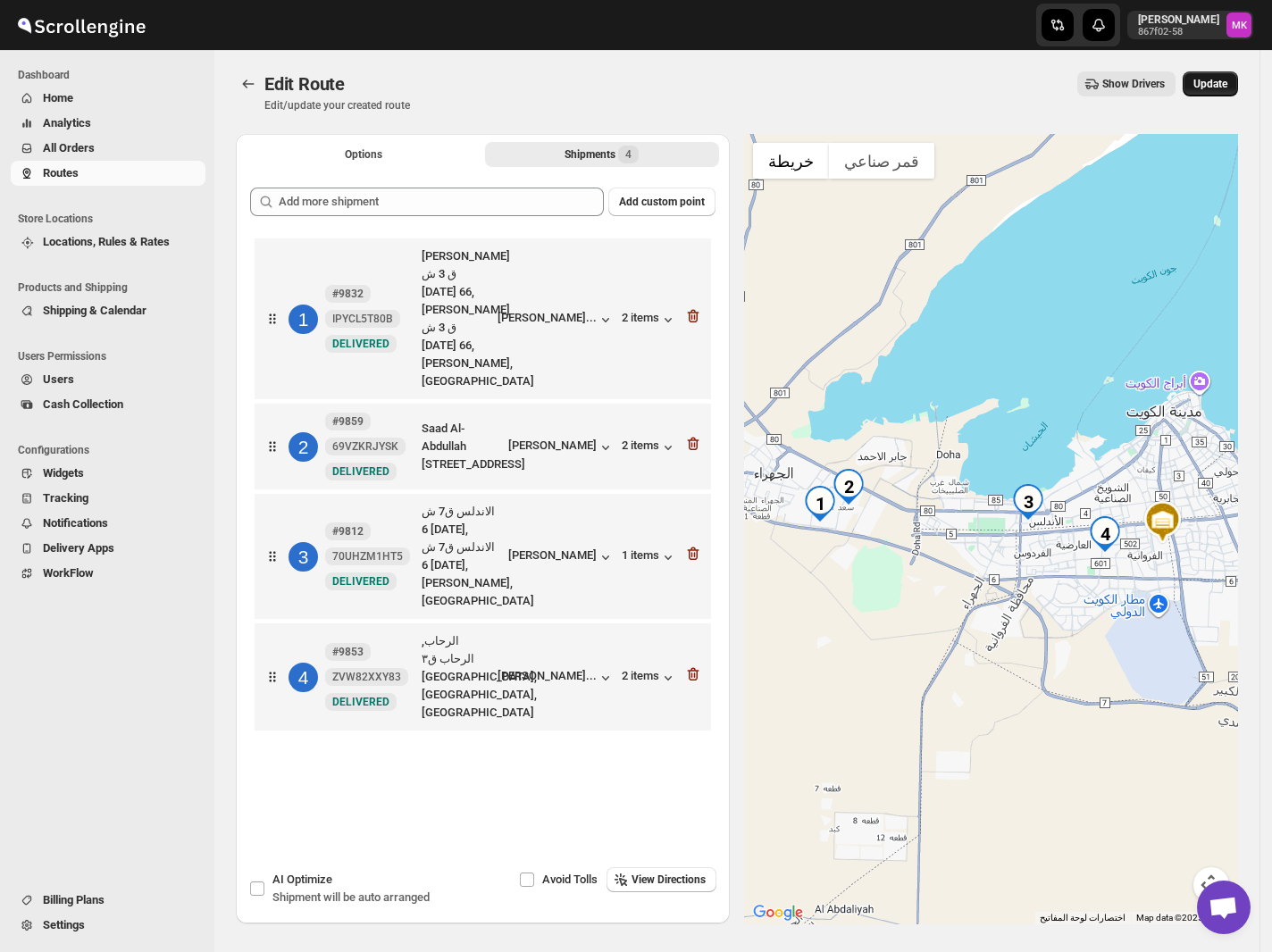
click at [1223, 90] on span "Update" at bounding box center [1209, 83] width 34 height 15
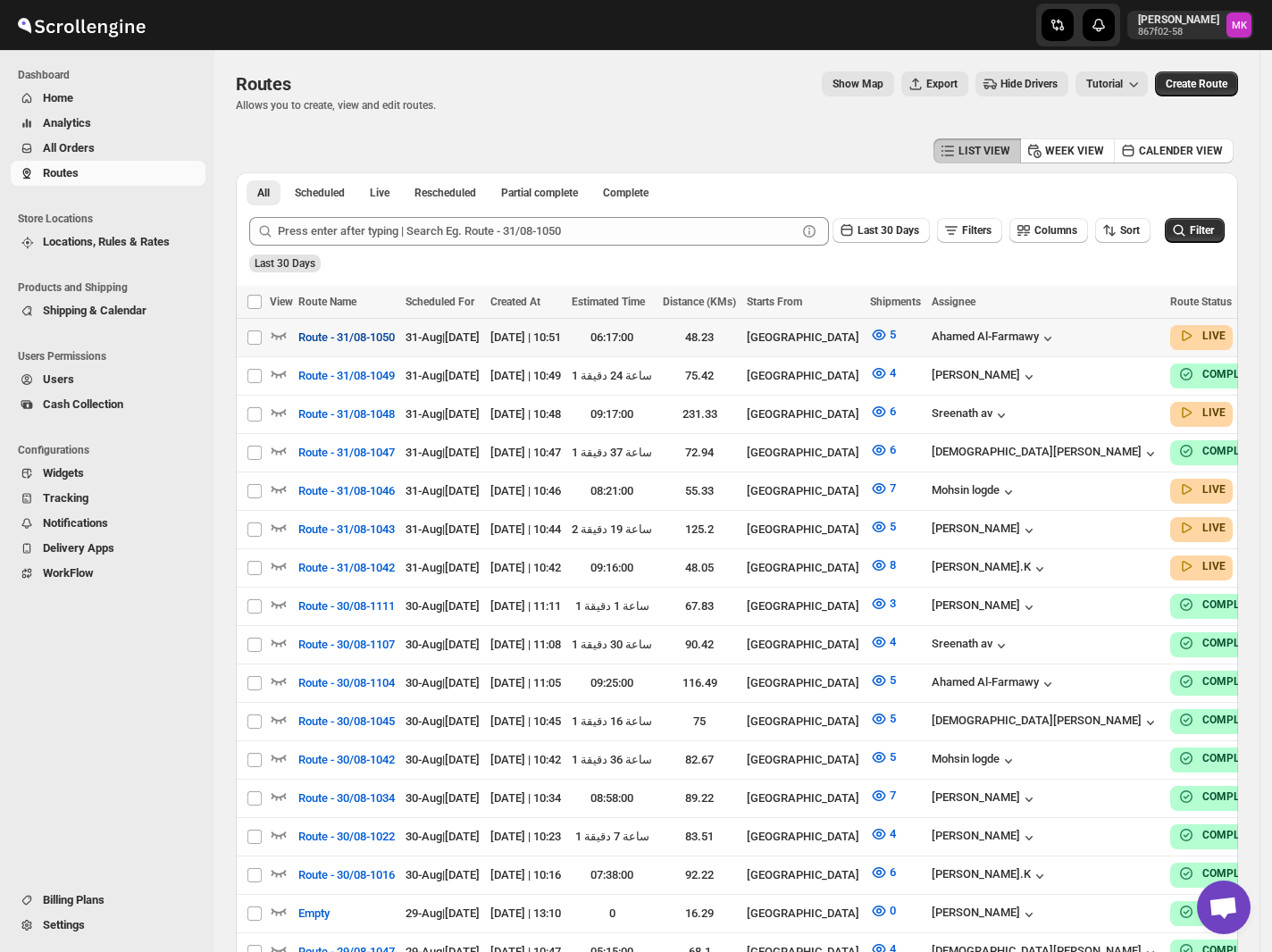
click at [304, 334] on span "Route - 31/08-1050" at bounding box center [346, 337] width 96 height 18
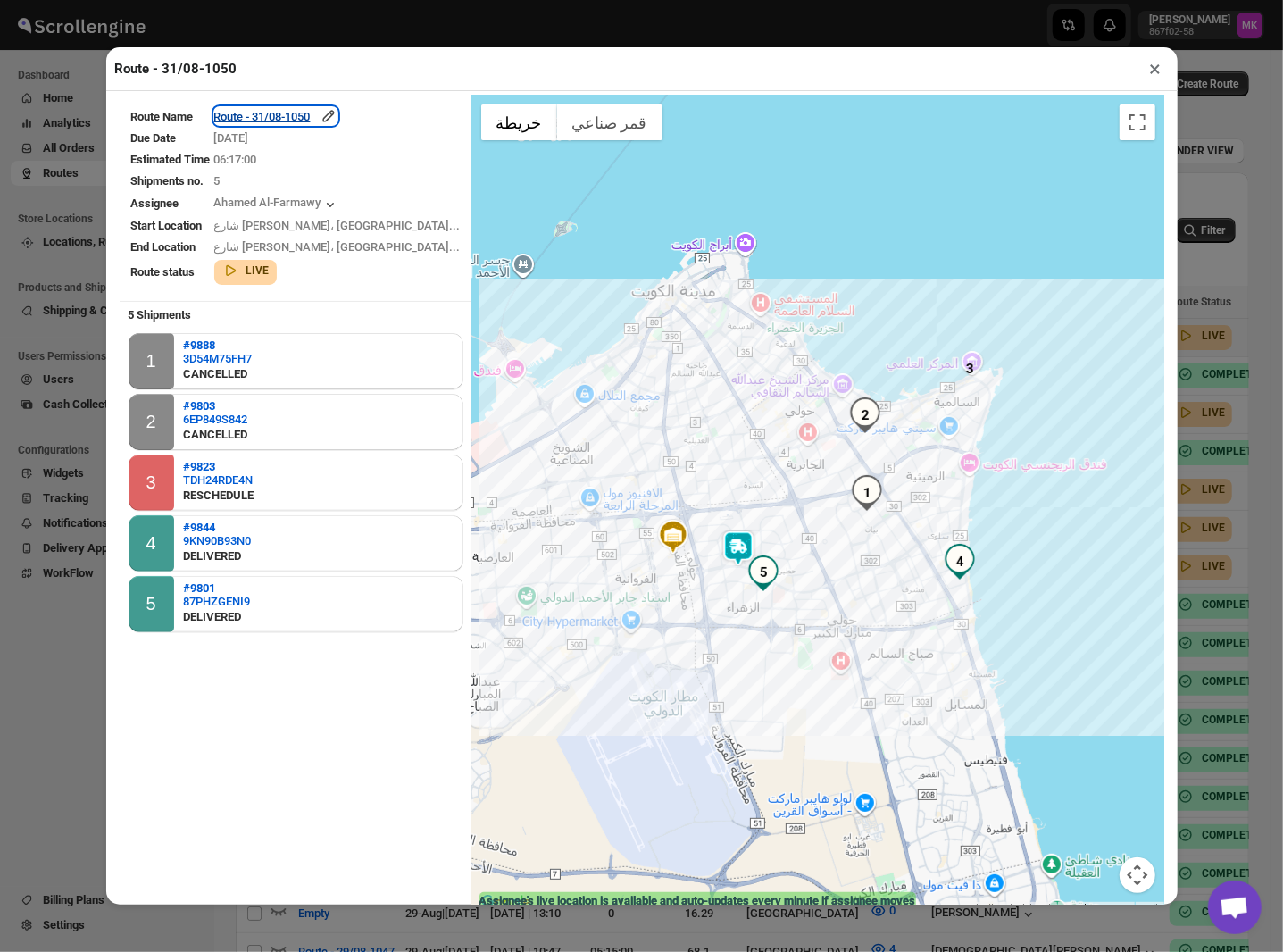
click at [304, 125] on div "Route - 31/08-1050" at bounding box center [277, 116] width 124 height 18
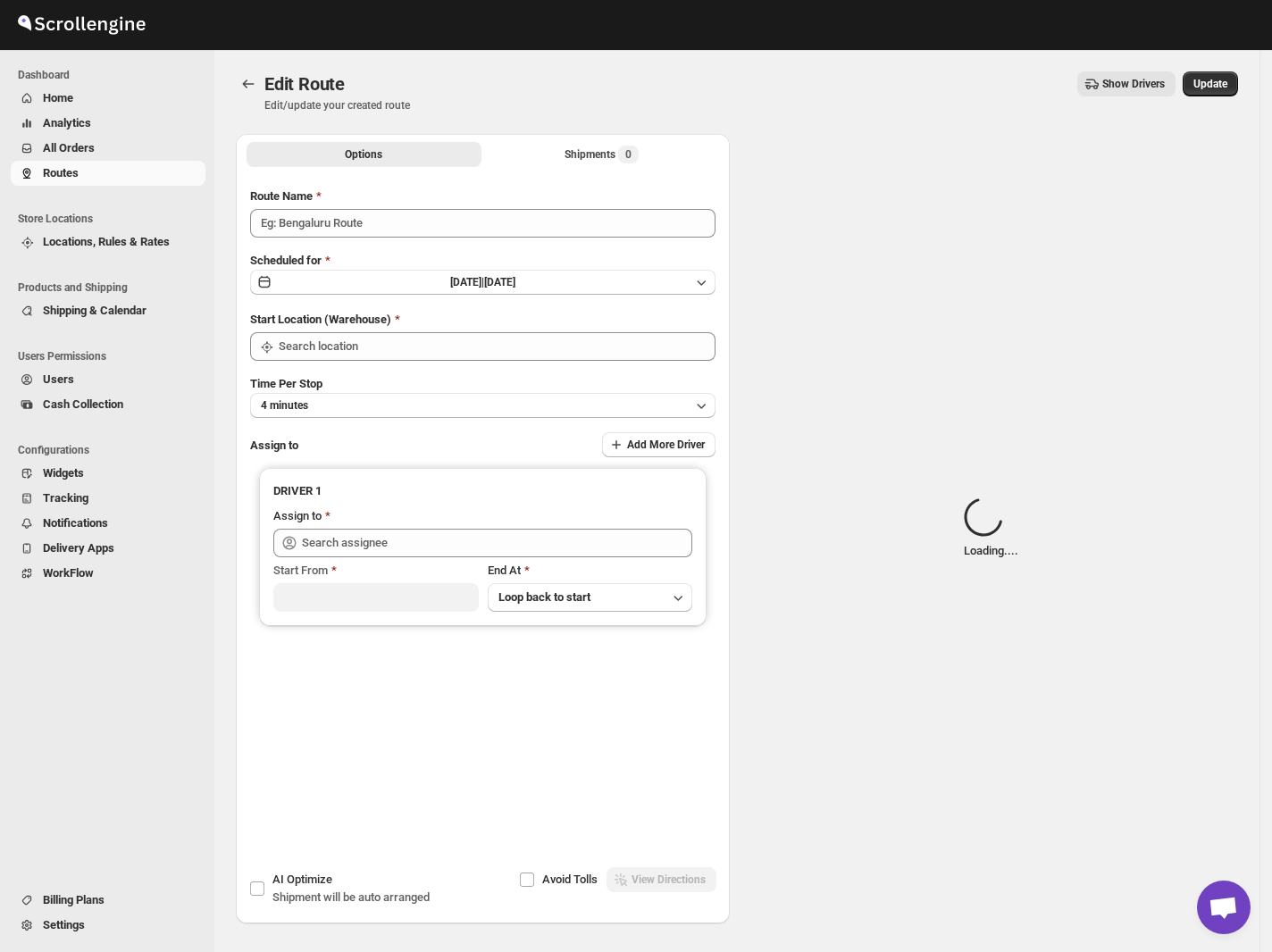
type input "Route - 31/08-1050"
click at [614, 161] on span "Loading..." at bounding box center [628, 154] width 46 height 15
type input "[GEOGRAPHIC_DATA]"
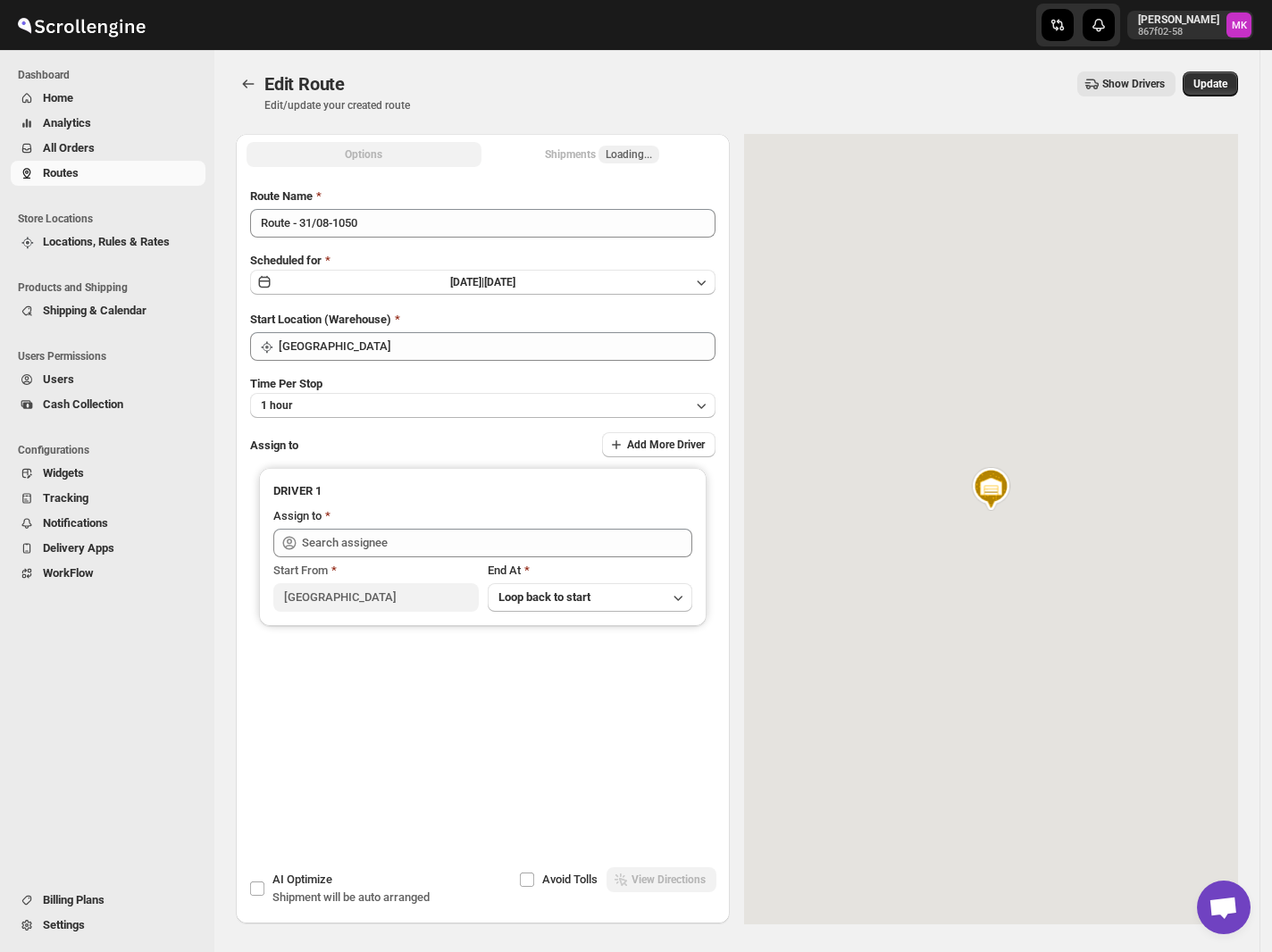
type input "Ahamed Al-Farmawy ([EMAIL_ADDRESS][DOMAIN_NAME])"
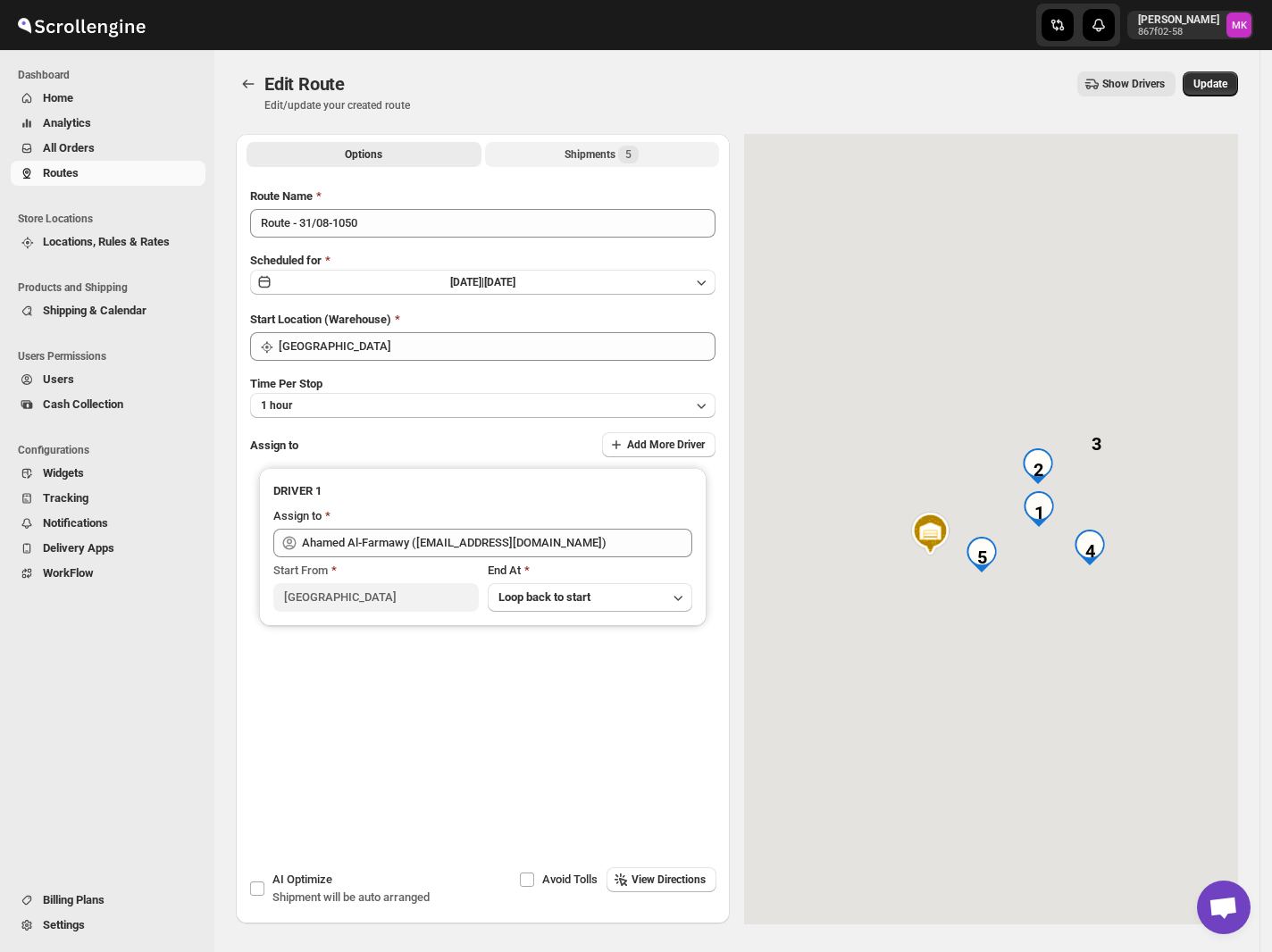
click at [614, 161] on div "Shipments 5" at bounding box center [601, 154] width 75 height 18
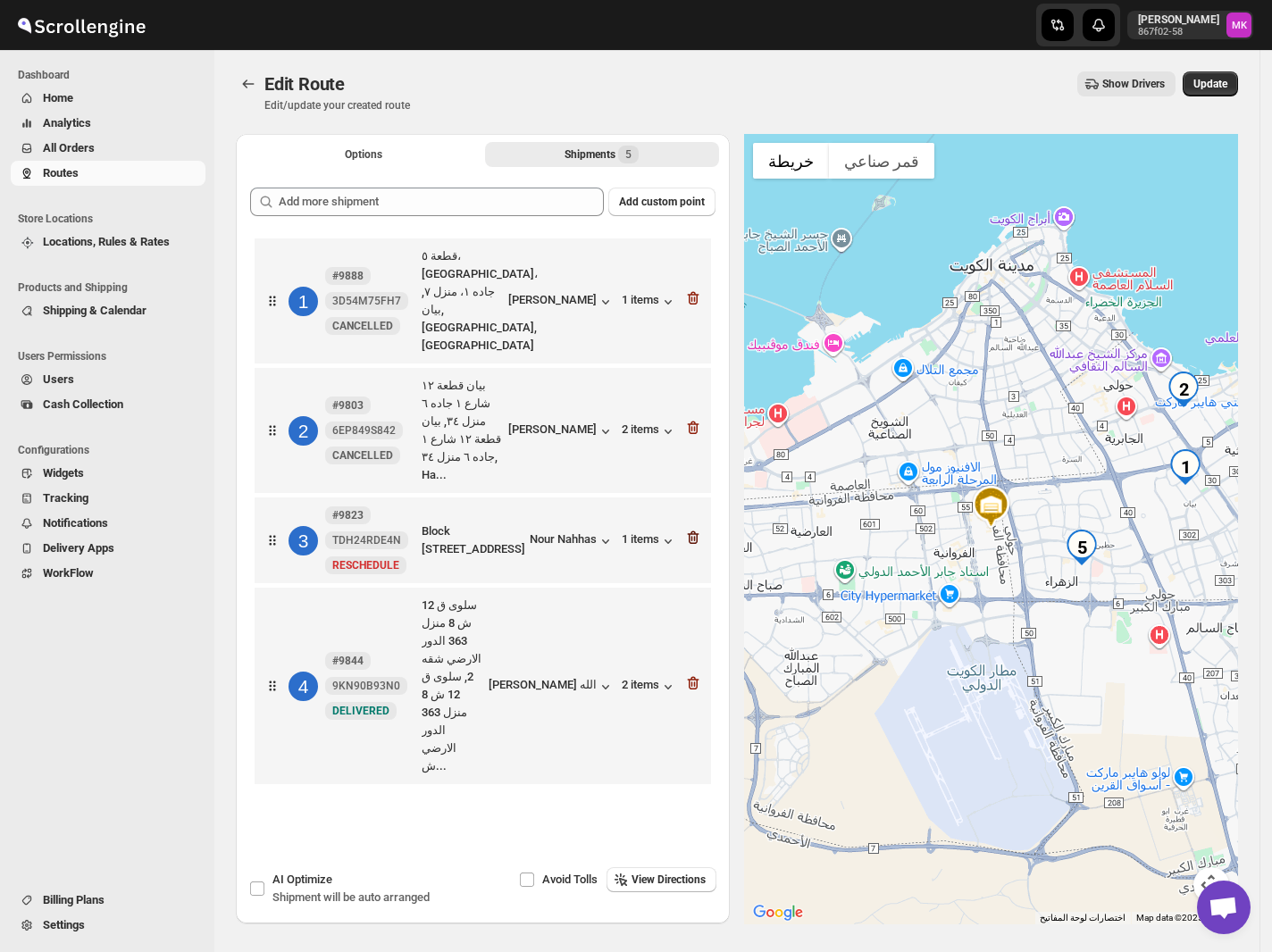
click at [701, 528] on icon "button" at bounding box center [692, 537] width 18 height 18
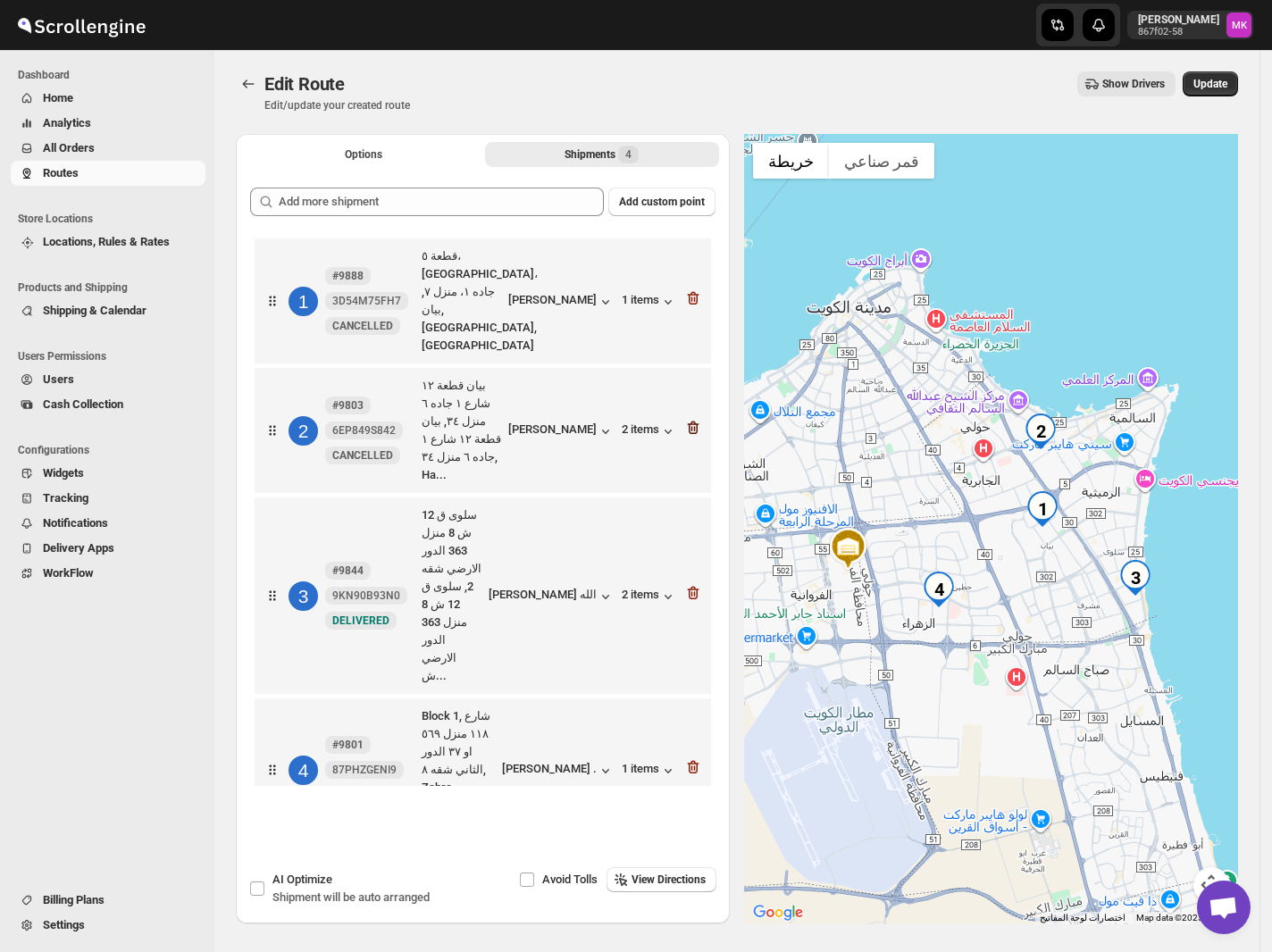
click at [689, 419] on icon "button" at bounding box center [692, 427] width 18 height 18
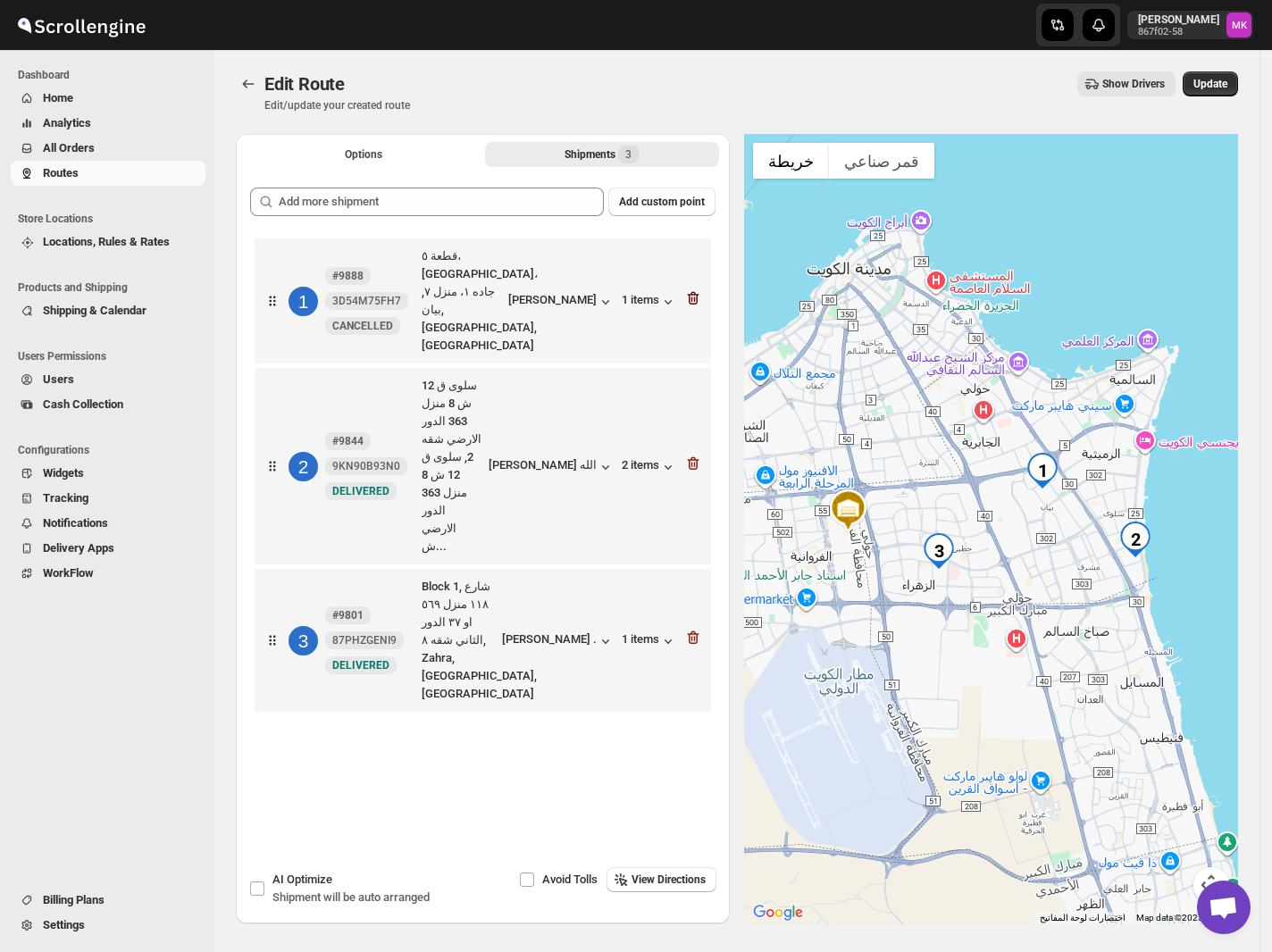
click at [702, 289] on icon "button" at bounding box center [692, 298] width 18 height 18
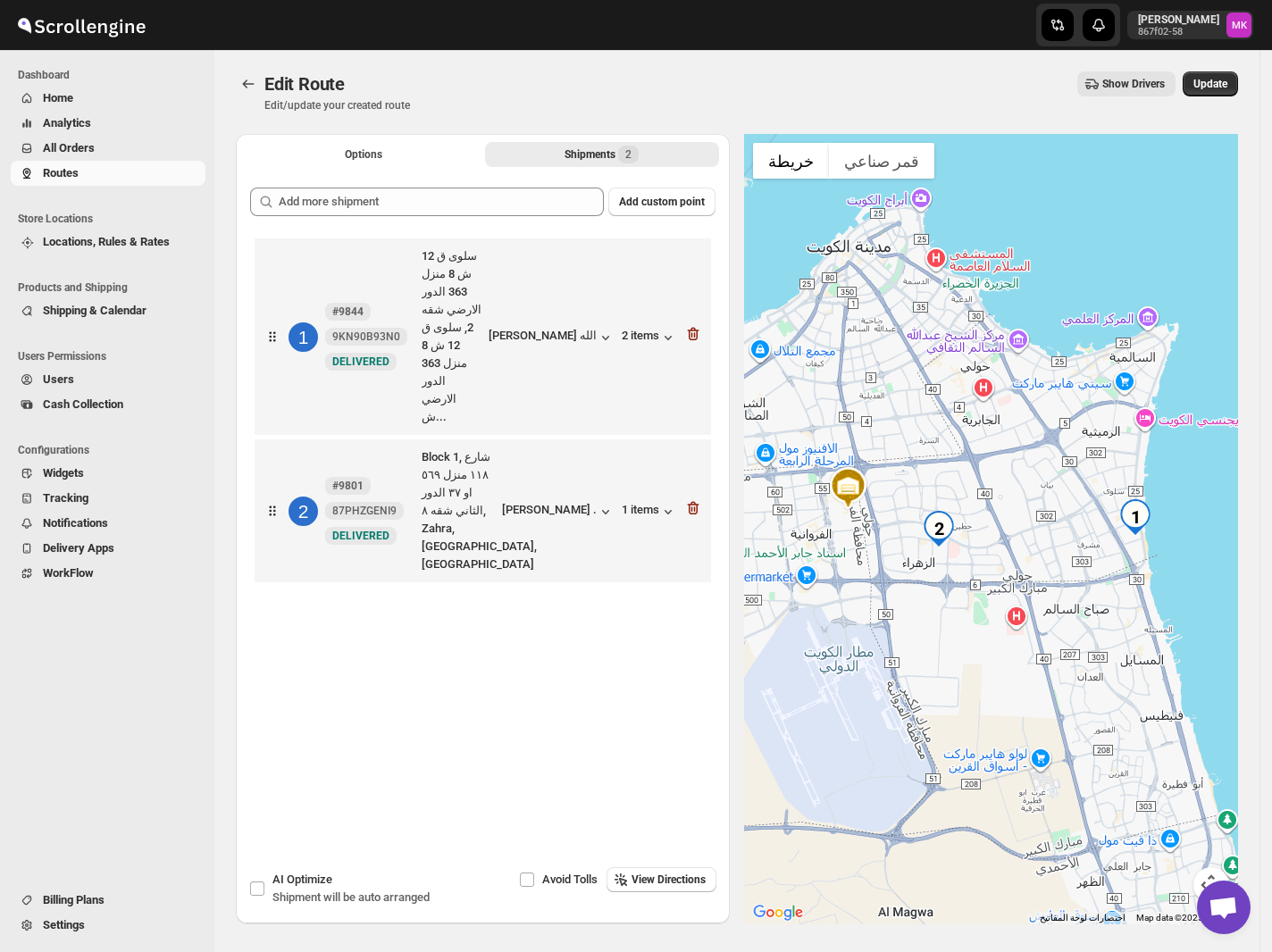
click at [1248, 75] on div "Edit Route. This page is ready Edit Route Edit/update your created route Show D…" at bounding box center [737, 486] width 1044 height 874
click at [1218, 79] on span "Update" at bounding box center [1209, 83] width 34 height 15
